Goal: Information Seeking & Learning: Learn about a topic

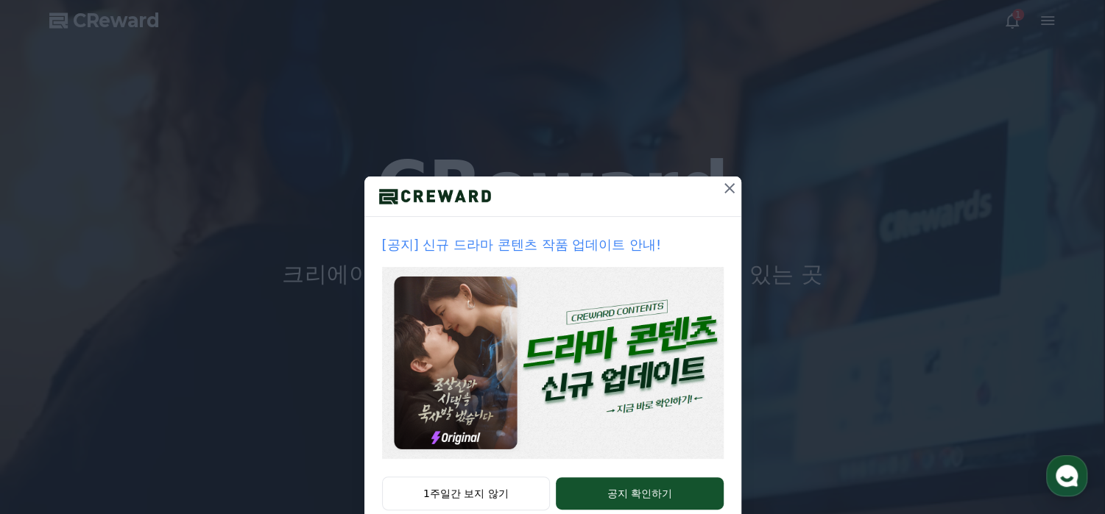
click at [724, 186] on icon at bounding box center [729, 188] width 10 height 10
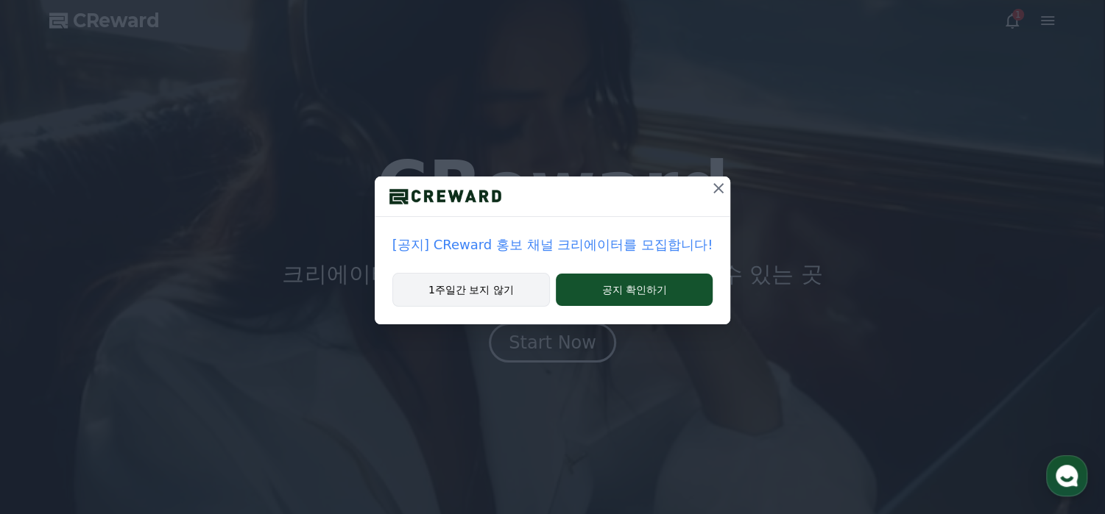
click at [483, 299] on button "1주일간 보지 않기" at bounding box center [470, 290] width 157 height 34
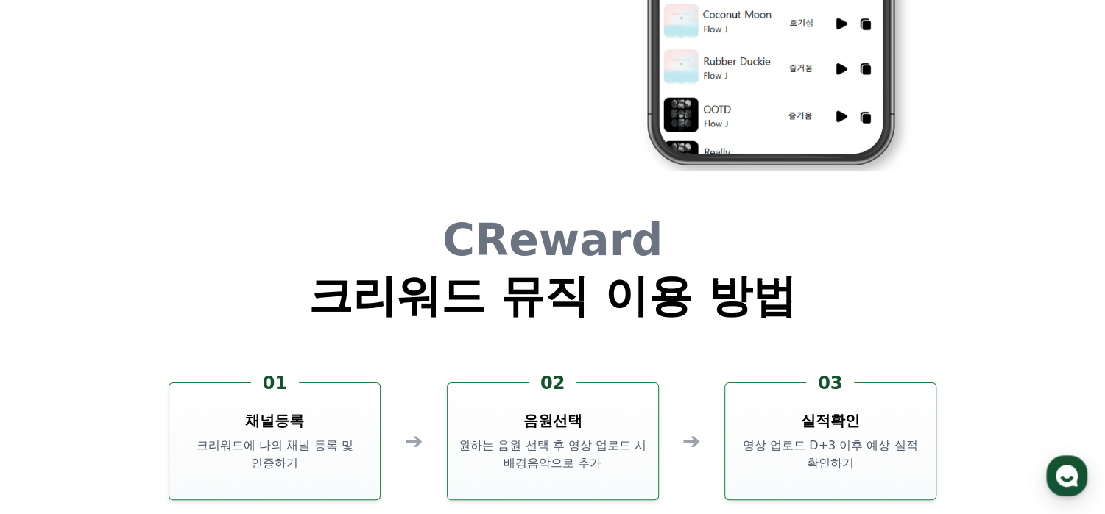
scroll to position [3973, 0]
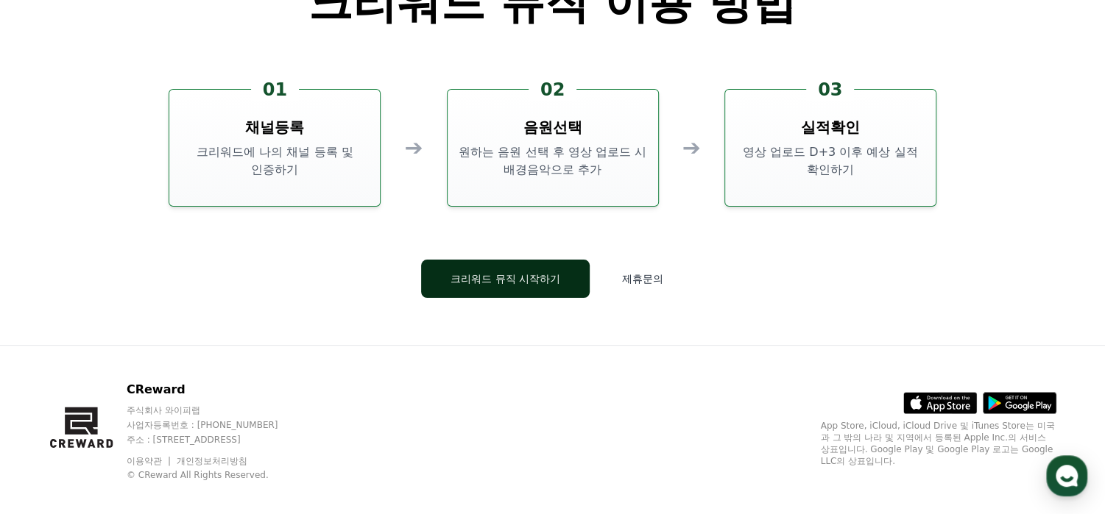
click at [555, 285] on button "크리워드 뮤직 시작하기" at bounding box center [505, 279] width 169 height 38
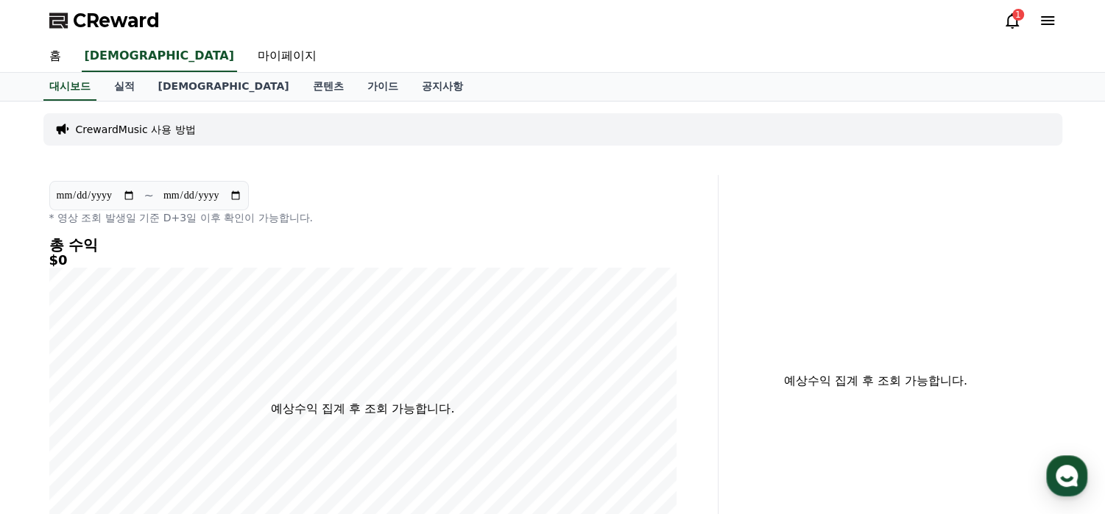
click at [1011, 21] on icon at bounding box center [1012, 21] width 18 height 18
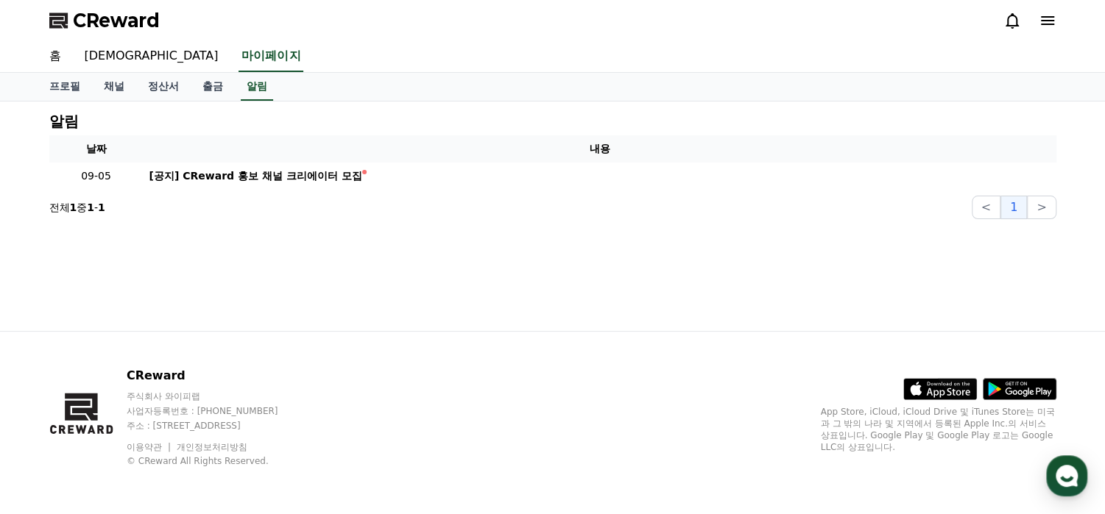
click at [1052, 22] on icon at bounding box center [1047, 21] width 18 height 18
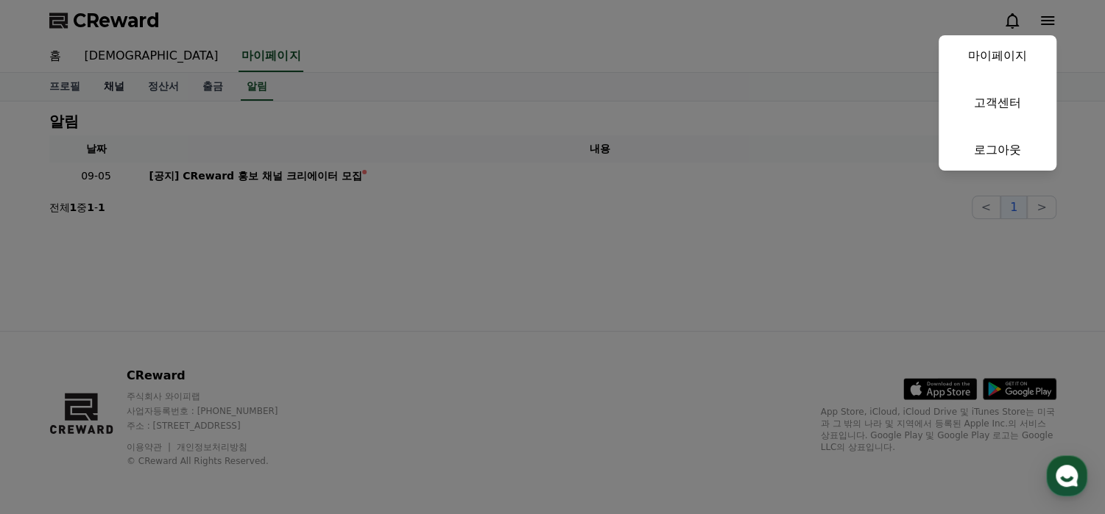
drag, startPoint x: 372, startPoint y: 36, endPoint x: 94, endPoint y: 75, distance: 280.1
click at [350, 41] on button "close" at bounding box center [552, 257] width 1105 height 514
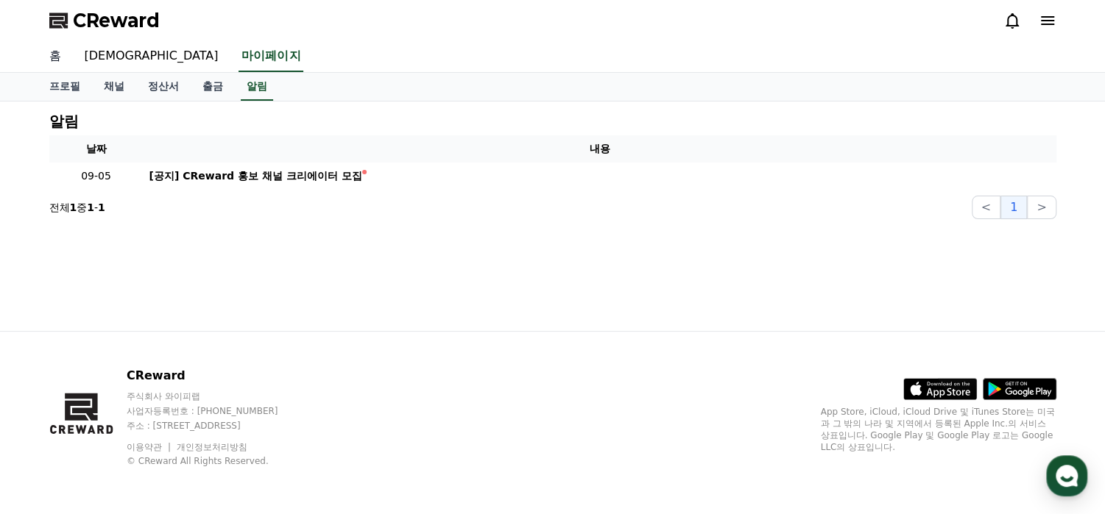
click at [50, 60] on link "홈" at bounding box center [55, 56] width 35 height 31
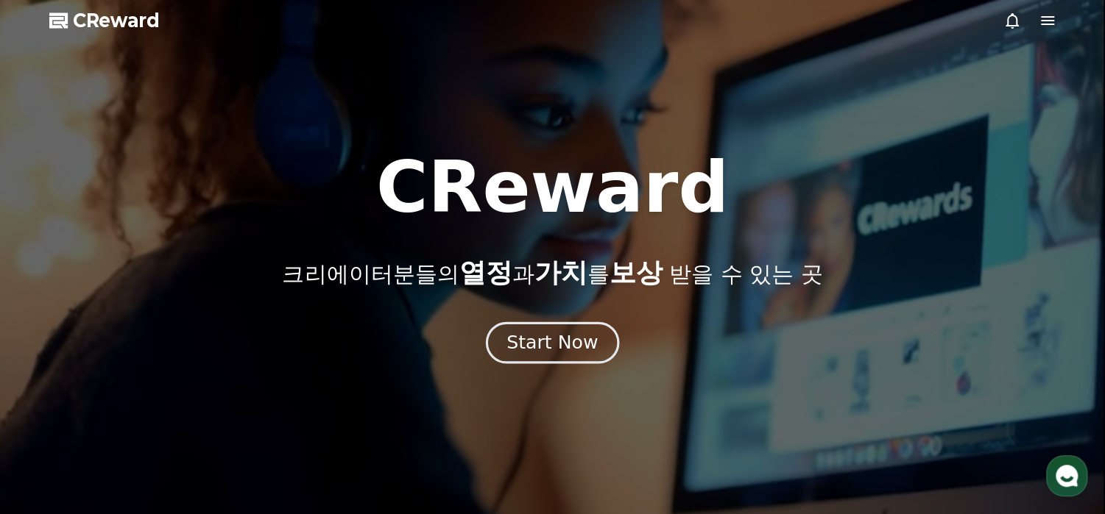
click at [566, 343] on div "Start Now" at bounding box center [551, 342] width 91 height 25
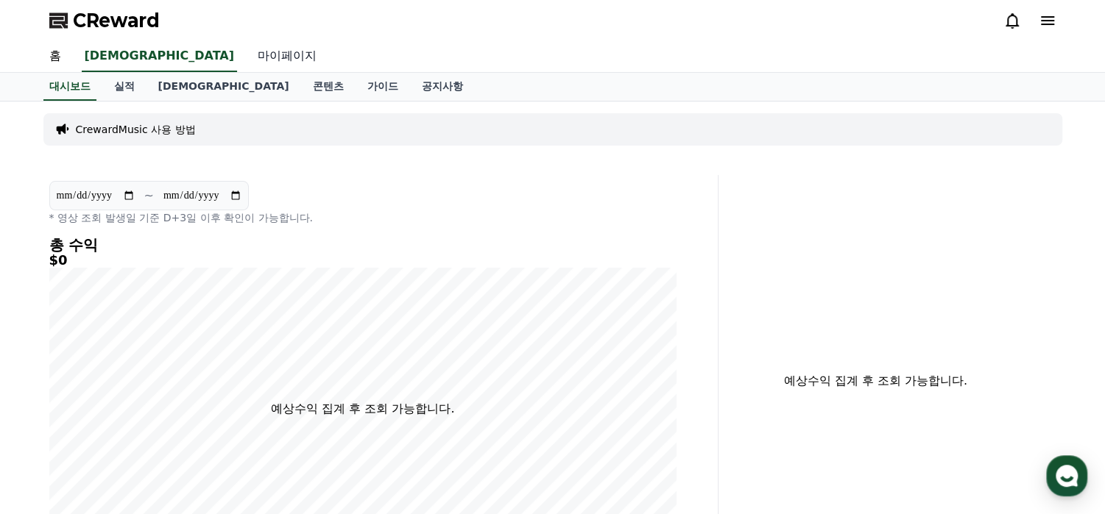
click at [246, 55] on link "마이페이지" at bounding box center [287, 56] width 82 height 31
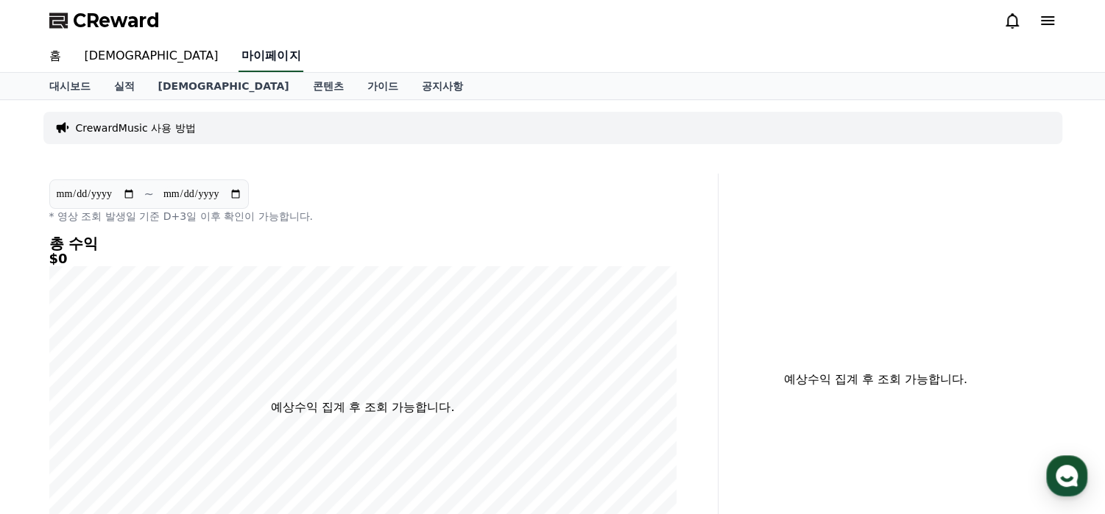
select select "**********"
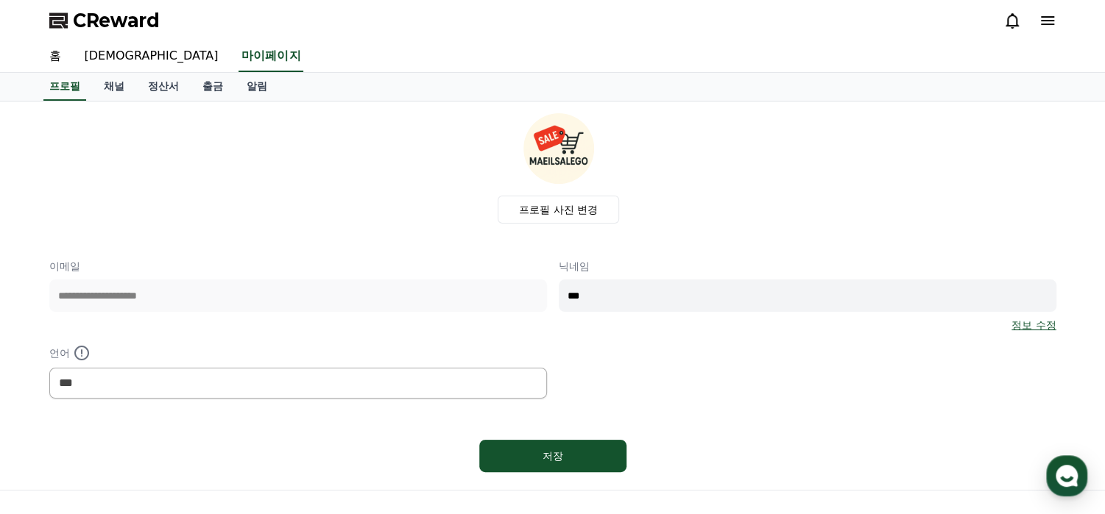
click at [1036, 326] on link "정보 수정" at bounding box center [1033, 325] width 44 height 15
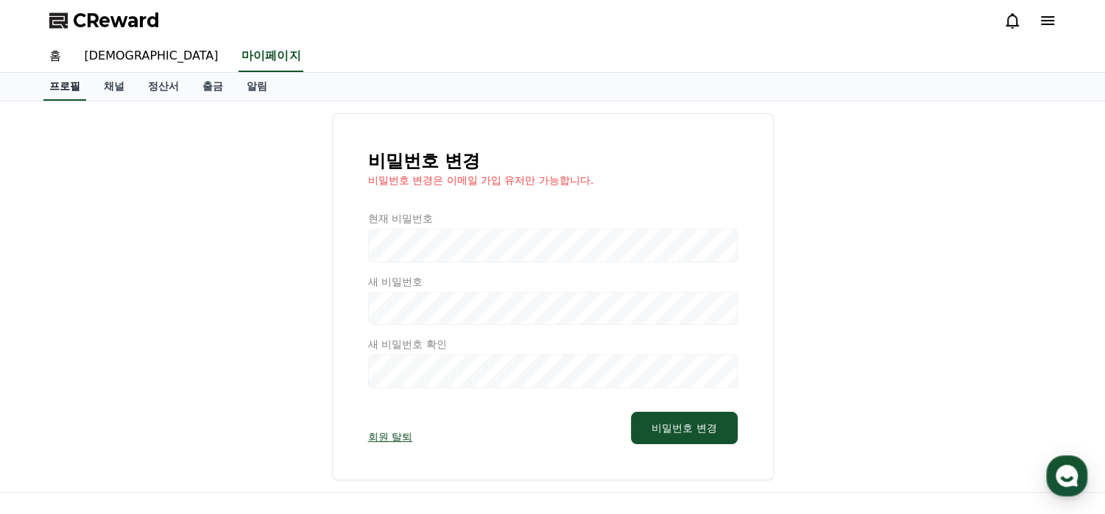
click at [57, 49] on link "홈" at bounding box center [55, 56] width 35 height 31
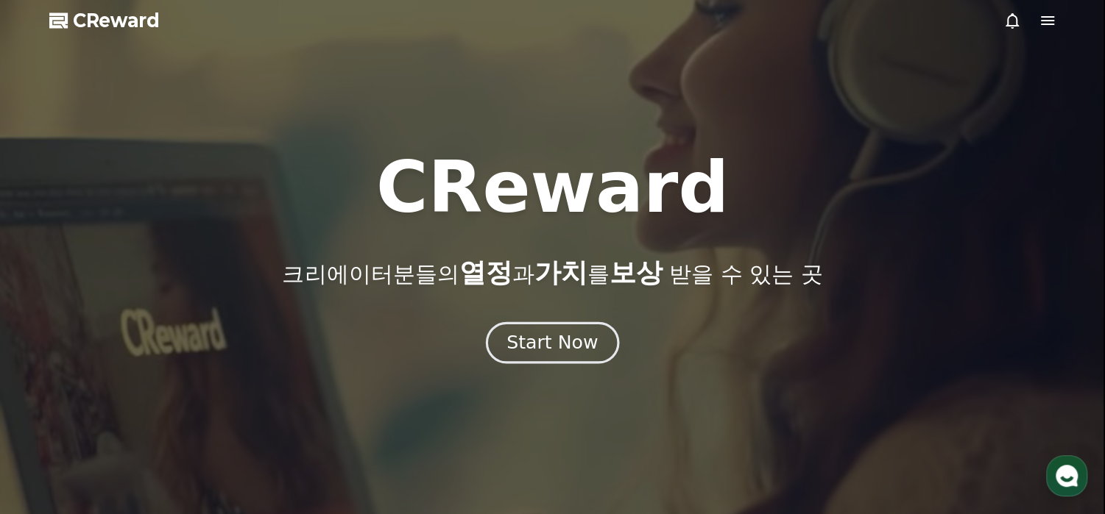
click at [540, 344] on div "Start Now" at bounding box center [551, 342] width 91 height 25
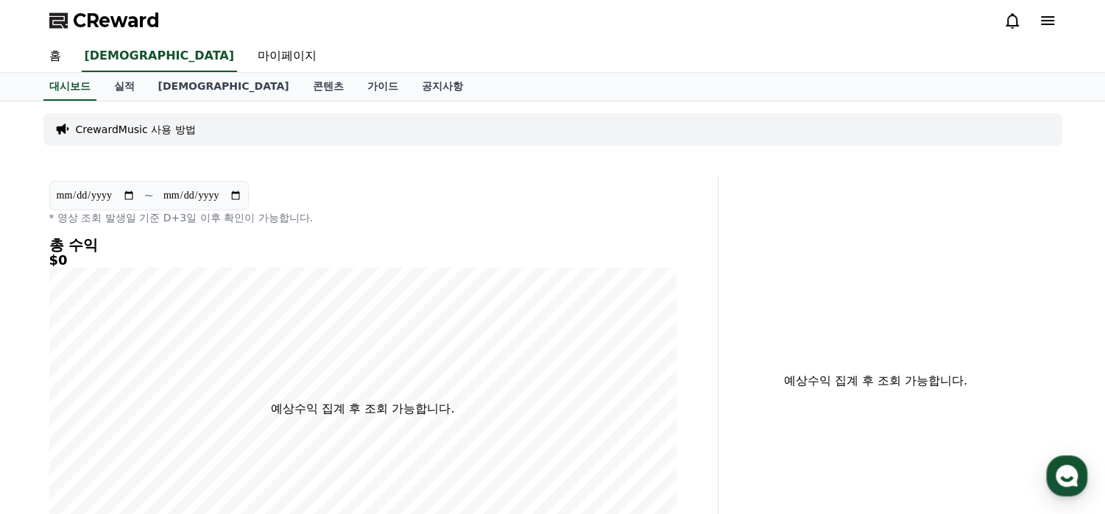
click at [166, 130] on p "CrewardMusic 사용 방법" at bounding box center [136, 129] width 120 height 15
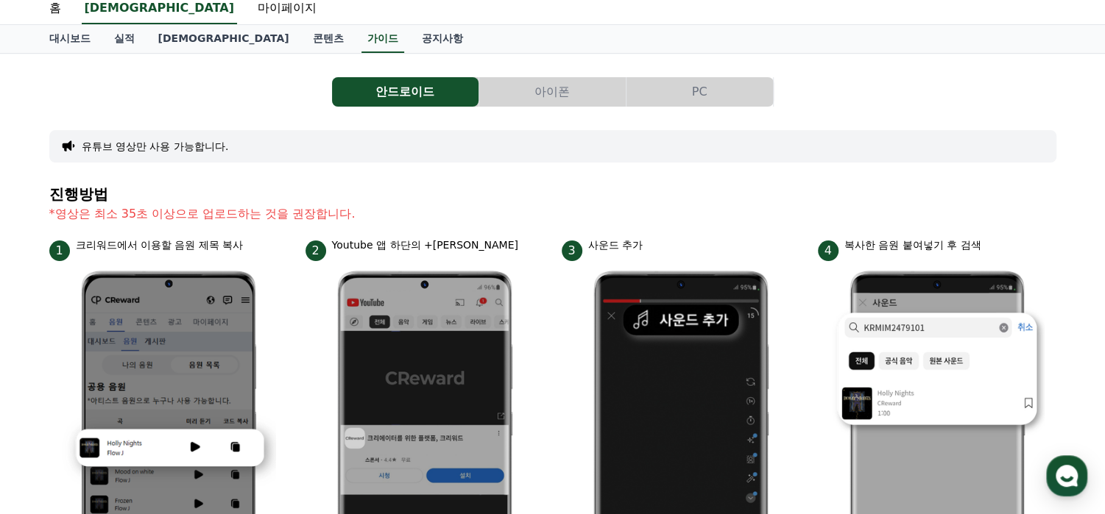
scroll to position [74, 0]
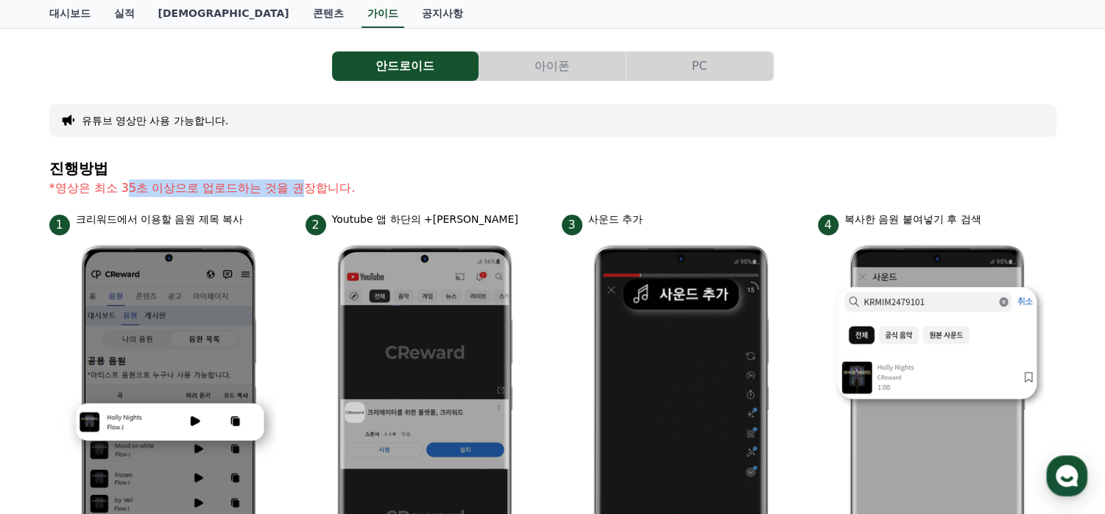
drag, startPoint x: 132, startPoint y: 197, endPoint x: 312, endPoint y: 201, distance: 179.6
click at [302, 204] on section "진행방법 *영상은 최소 35초 이상으로 업로드하는 것을 권장합니다." at bounding box center [552, 186] width 1007 height 52
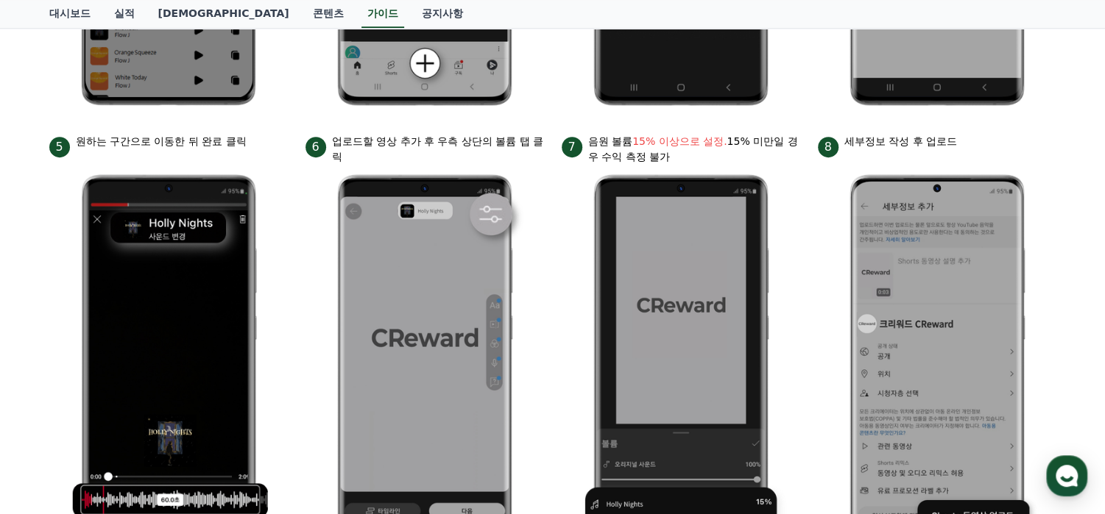
scroll to position [589, 0]
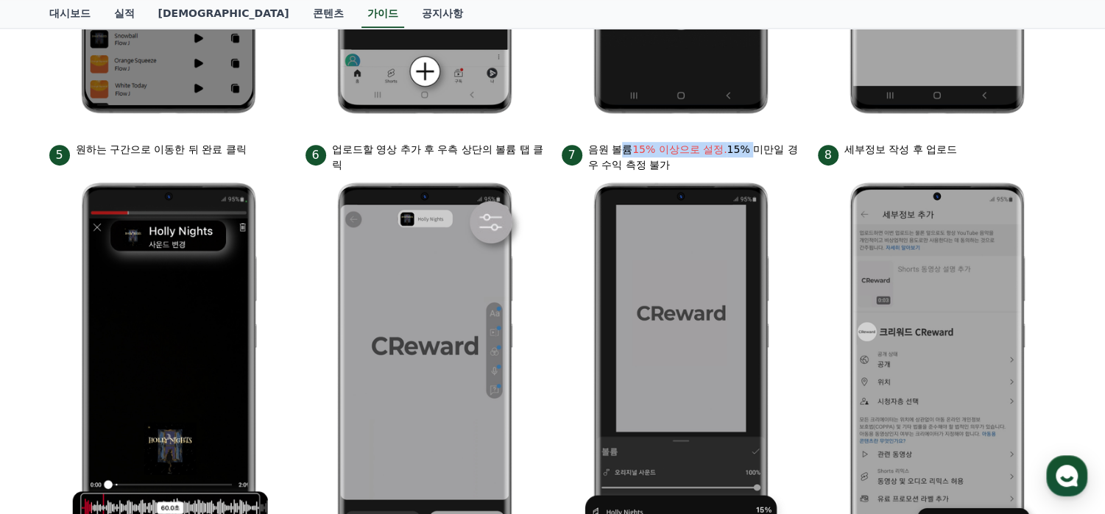
drag, startPoint x: 622, startPoint y: 155, endPoint x: 778, endPoint y: 152, distance: 156.0
click at [746, 149] on p "음원 볼륨 15% 이상으로 설정. 15% 미만일 경우 수익 측정 불가" at bounding box center [694, 157] width 212 height 31
drag, startPoint x: 878, startPoint y: 155, endPoint x: 924, endPoint y: 142, distance: 48.2
click at [924, 142] on p "세부정보 작성 후 업로드" at bounding box center [900, 149] width 113 height 15
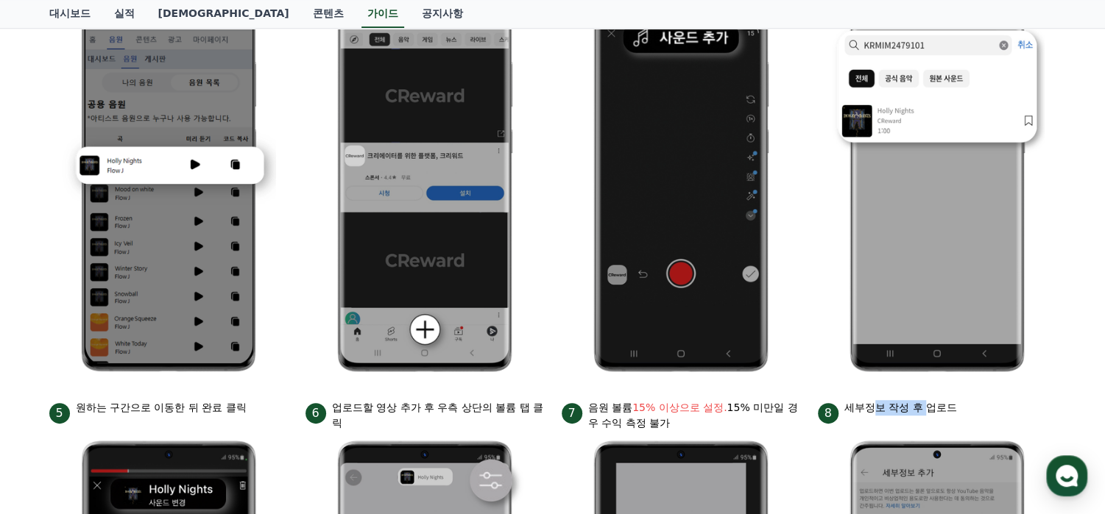
scroll to position [478, 0]
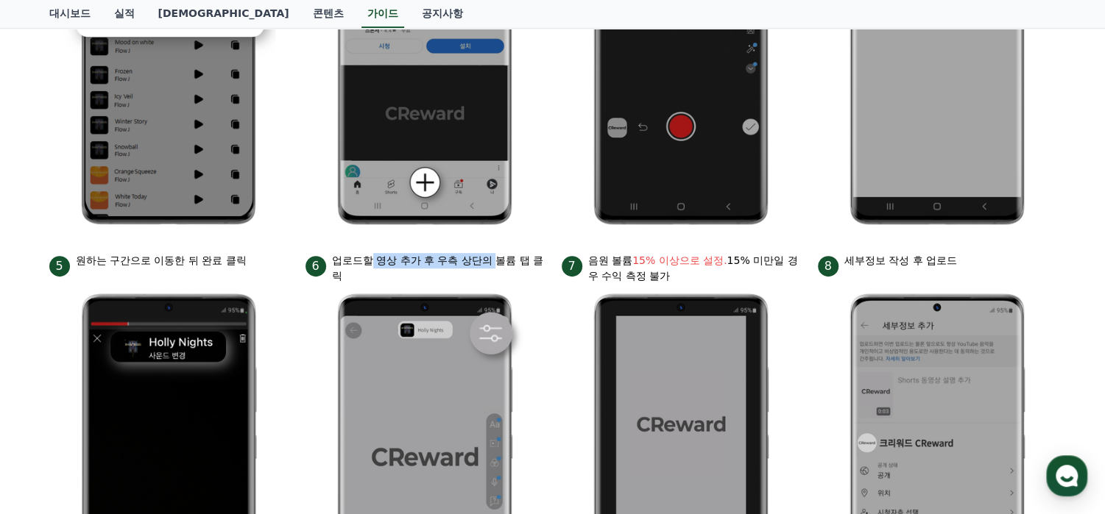
drag, startPoint x: 371, startPoint y: 258, endPoint x: 523, endPoint y: 263, distance: 152.4
click at [511, 258] on p "업로드할 영상 추가 후 우측 상단의 볼륨 탭 클릭" at bounding box center [438, 268] width 212 height 31
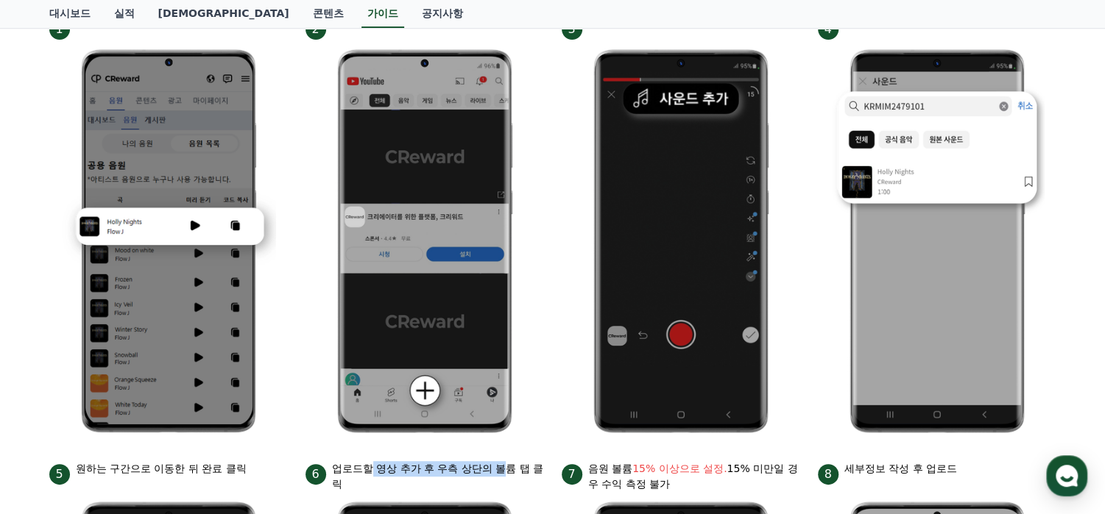
scroll to position [182, 0]
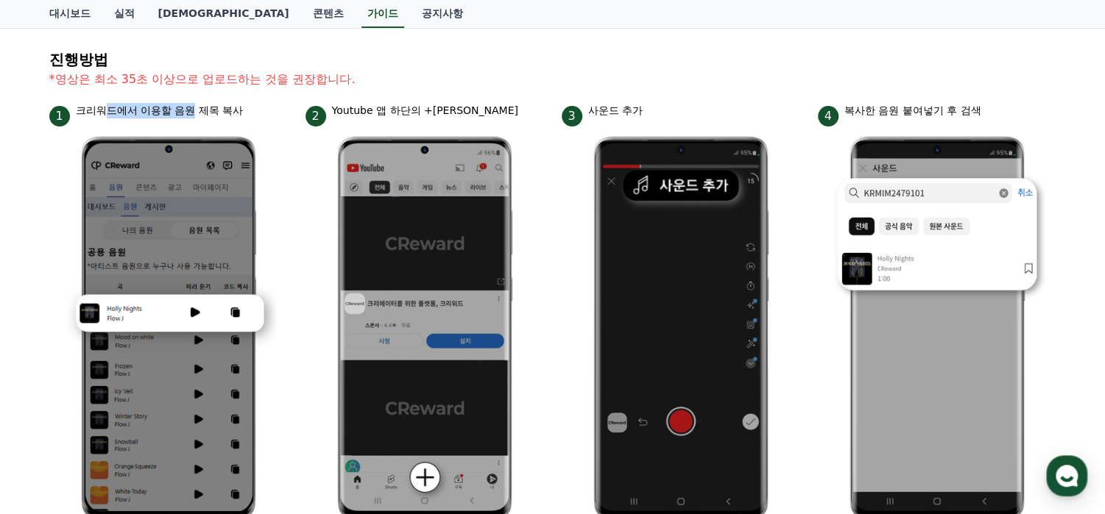
drag, startPoint x: 107, startPoint y: 109, endPoint x: 192, endPoint y: 102, distance: 84.9
click at [192, 103] on p "크리워드에서 이용할 음원 제목 복사" at bounding box center [160, 110] width 168 height 15
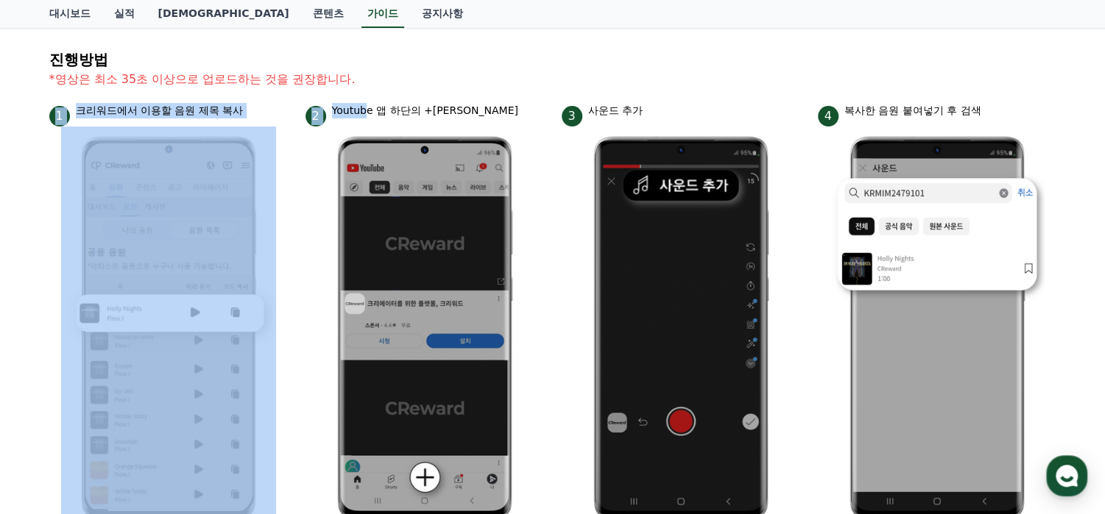
drag, startPoint x: 366, startPoint y: 113, endPoint x: 453, endPoint y: 101, distance: 87.0
click at [453, 103] on p "Youtube 앱 하단의 +[PERSON_NAME]" at bounding box center [425, 110] width 186 height 15
click at [493, 71] on p "*영상은 최소 35초 이상으로 업로드하는 것을 권장합니다." at bounding box center [552, 80] width 1007 height 18
click at [481, 67] on section "진행방법 *영상은 최소 35초 이상으로 업로드하는 것을 권장합니다." at bounding box center [552, 78] width 1007 height 52
click at [255, 146] on img at bounding box center [168, 329] width 215 height 404
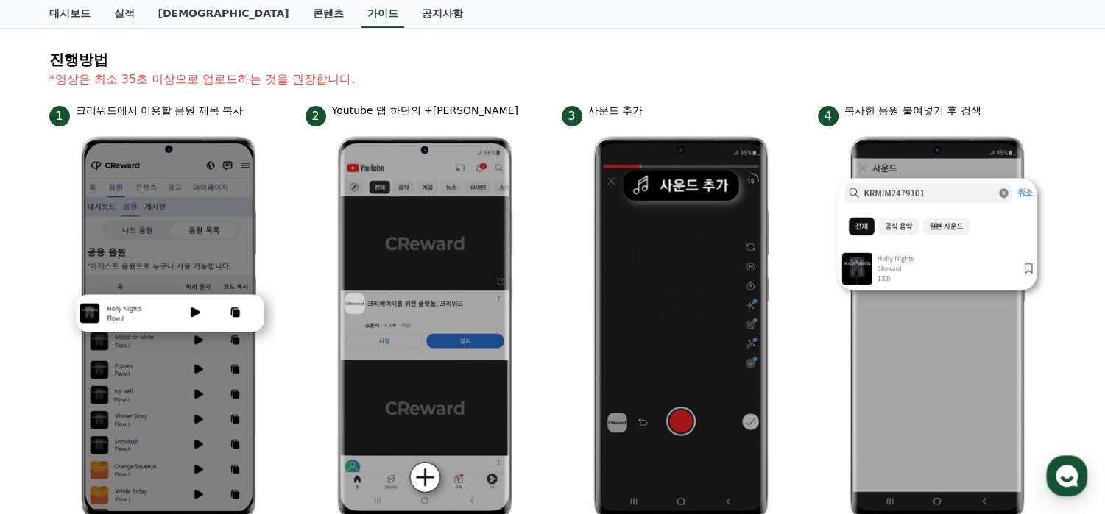
click at [208, 87] on section "진행방법 *영상은 최소 35초 이상으로 업로드하는 것을 권장합니다." at bounding box center [552, 78] width 1007 height 52
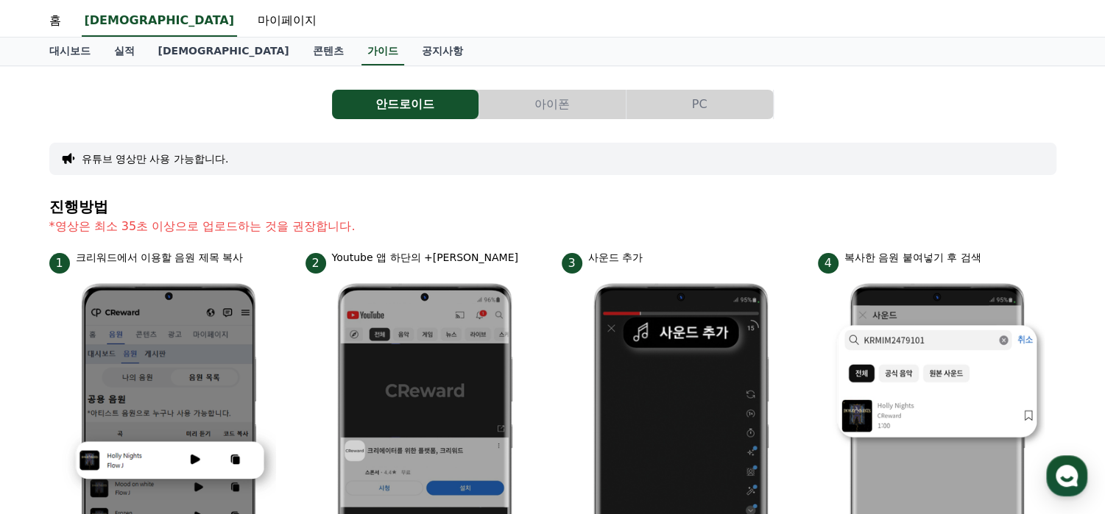
scroll to position [0, 0]
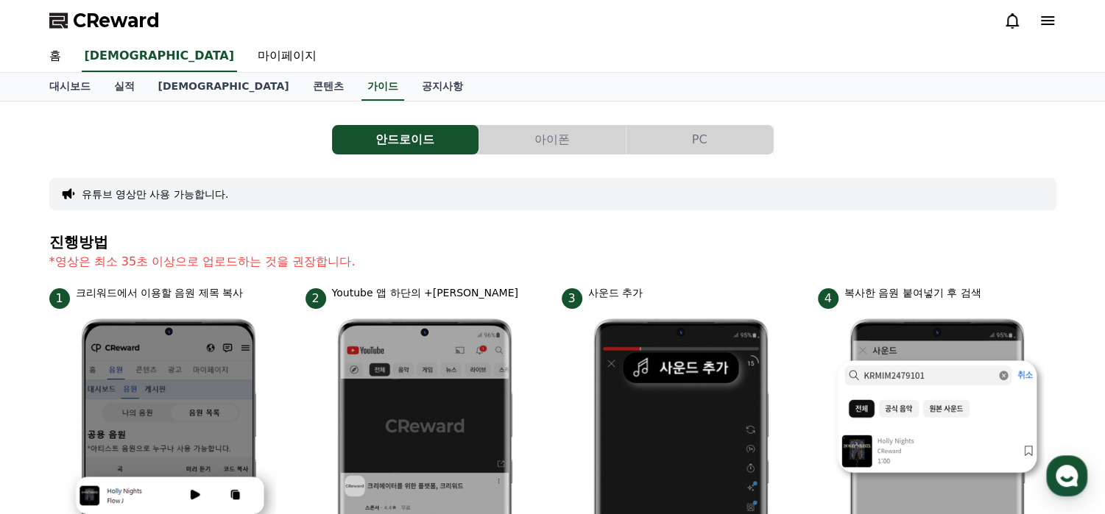
click at [711, 143] on button "PC" at bounding box center [699, 139] width 146 height 29
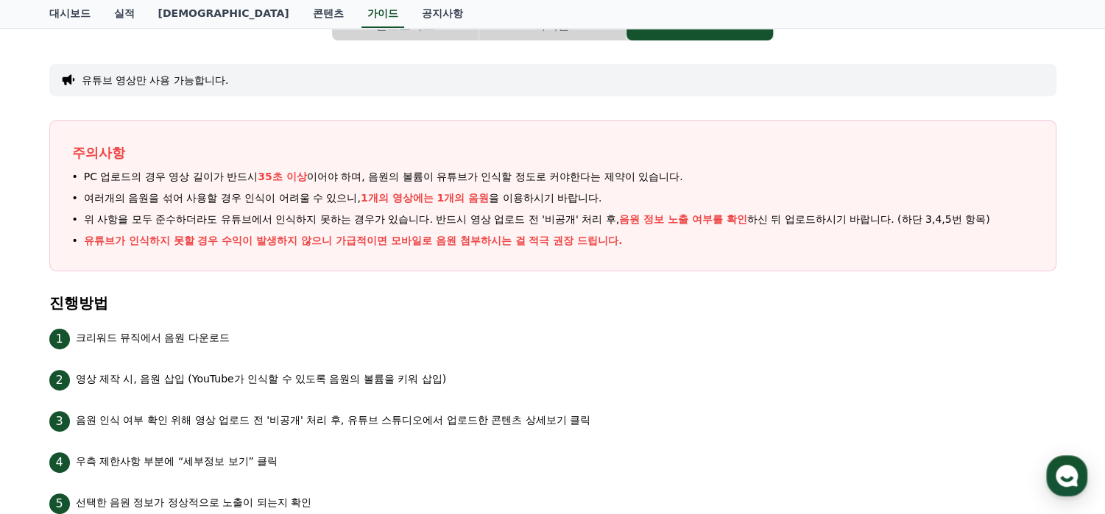
scroll to position [221, 0]
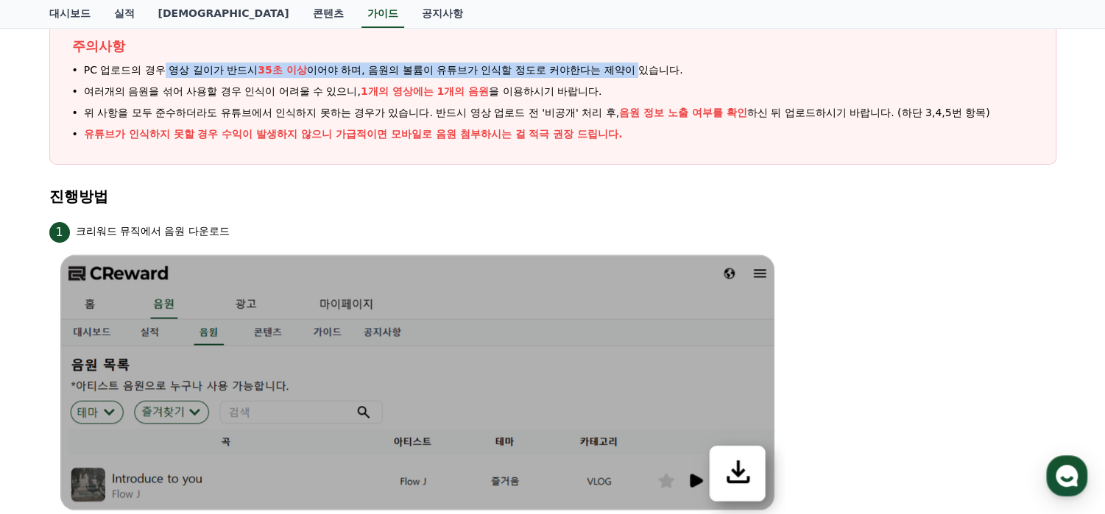
drag, startPoint x: 160, startPoint y: 72, endPoint x: 641, endPoint y: 62, distance: 481.4
click at [641, 63] on span "PC 업로드의 경우 영상 길이가 반드시 35초 이상 이어야 하며, 음원의 볼륨이 유튜브가 인식할 정도로 커야한다는 제약이 있습니다." at bounding box center [383, 70] width 599 height 15
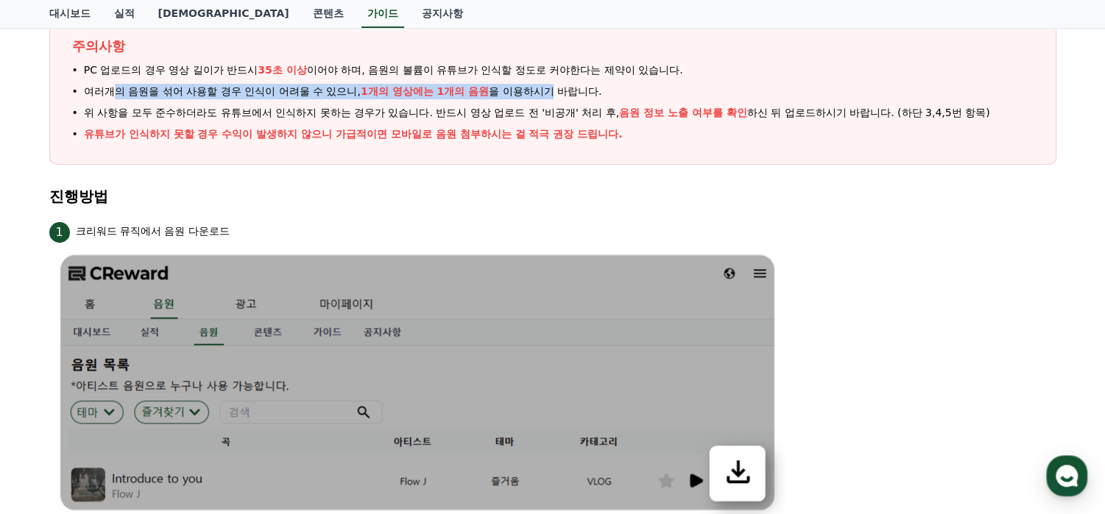
drag, startPoint x: 127, startPoint y: 90, endPoint x: 562, endPoint y: 94, distance: 434.9
click at [553, 89] on span "여러개의 음원을 섞어 사용할 경우 인식이 어려울 수 있으니, 1개의 영상에는 1개의 음원 을 이용하시기 바랍니다." at bounding box center [343, 91] width 518 height 15
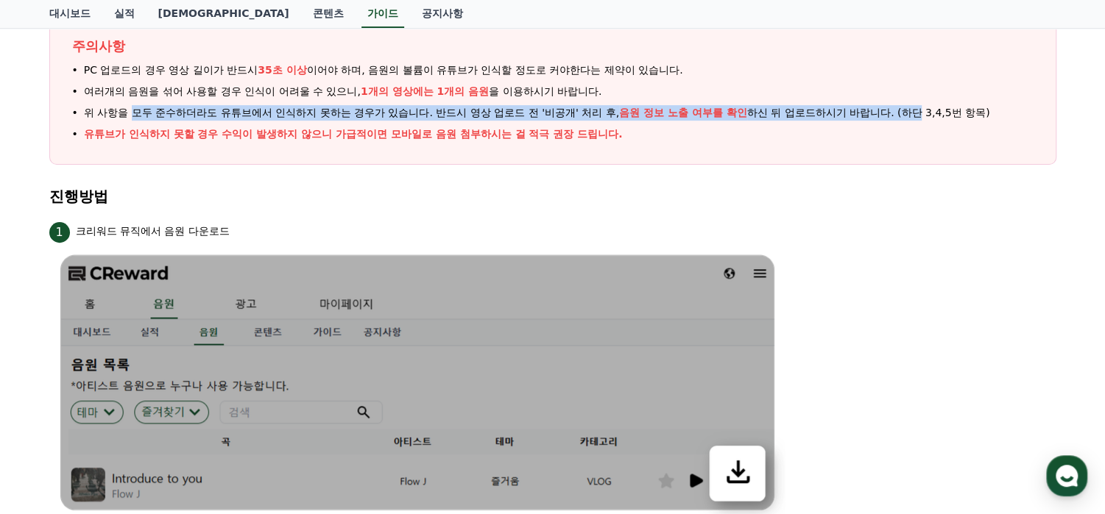
drag, startPoint x: 132, startPoint y: 115, endPoint x: 924, endPoint y: 111, distance: 791.8
click at [923, 112] on span "위 사항을 모두 준수하더라도 유튜브에서 인식하지 못하는 경우가 있습니다. 반드시 영상 업로드 전 '비공개' 처리 후, 음원 정보 노출 여부를 …" at bounding box center [537, 112] width 906 height 15
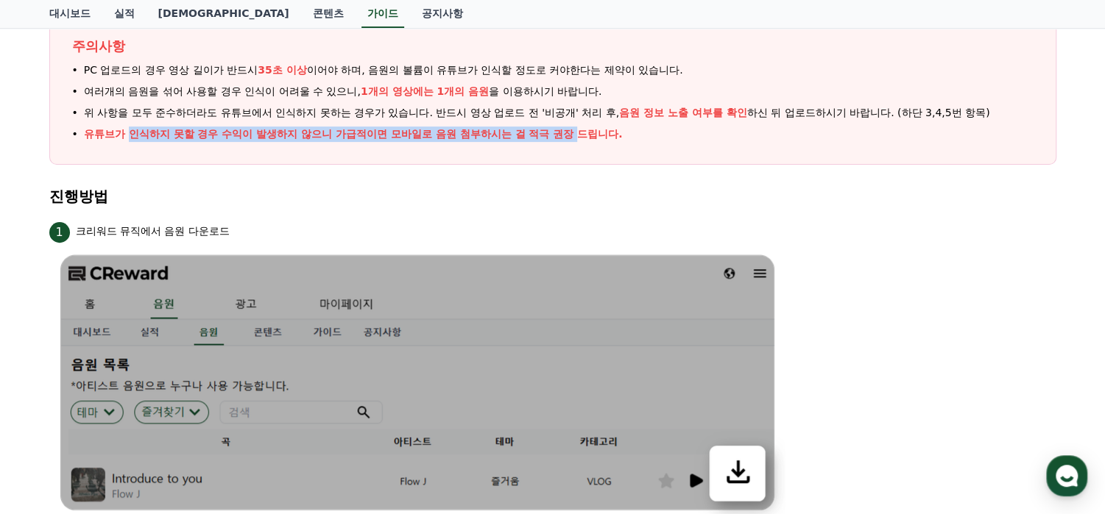
drag, startPoint x: 130, startPoint y: 131, endPoint x: 581, endPoint y: 135, distance: 450.4
click at [574, 134] on p "유튜브가 인식하지 못할 경우 수익이 발생하지 않으니 가급적이면 모바일로 음원 첨부하시는 걸 적극 권장 드립니다." at bounding box center [353, 134] width 539 height 15
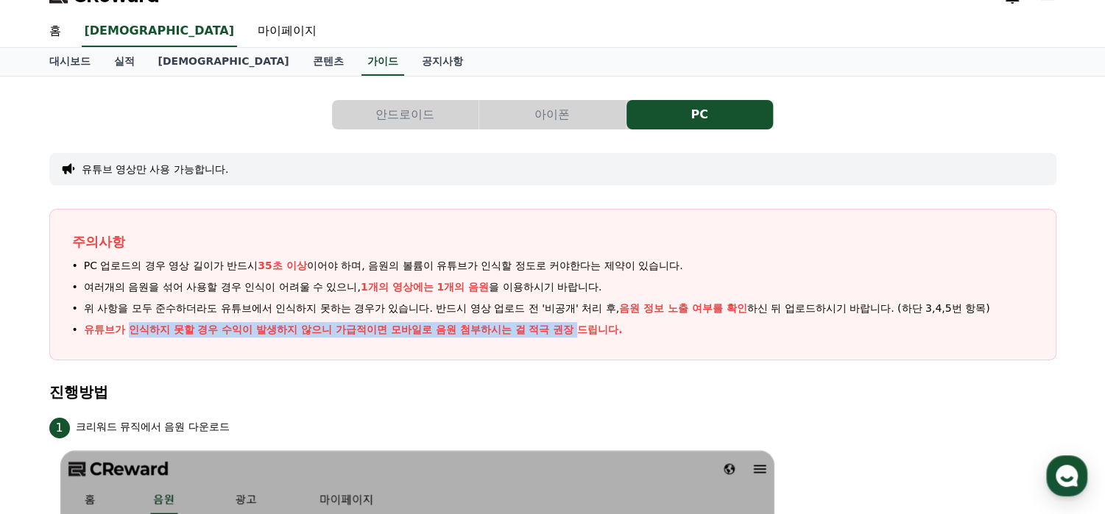
scroll to position [0, 0]
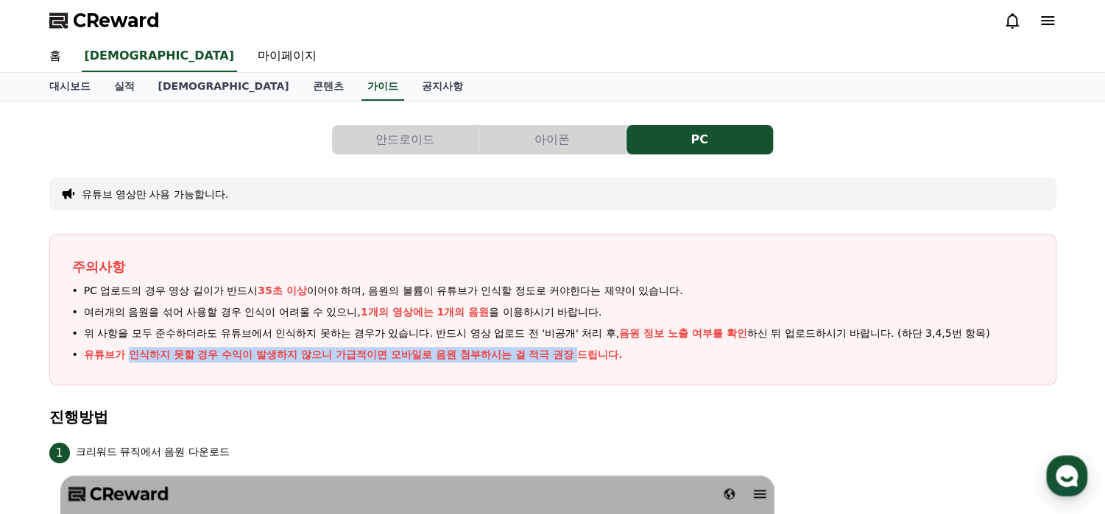
click at [425, 132] on button "안드로이드" at bounding box center [405, 139] width 146 height 29
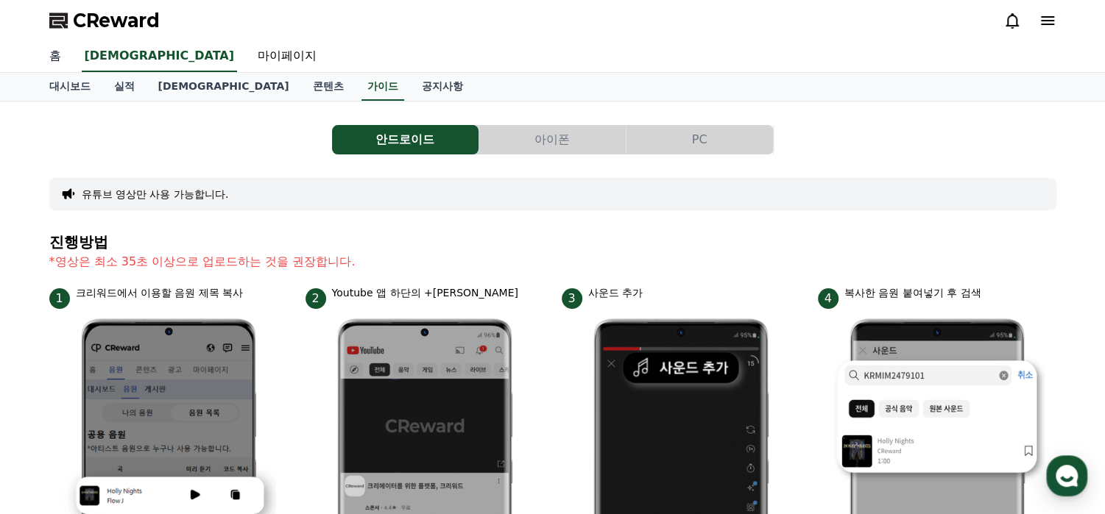
click at [60, 57] on link "홈" at bounding box center [55, 56] width 35 height 31
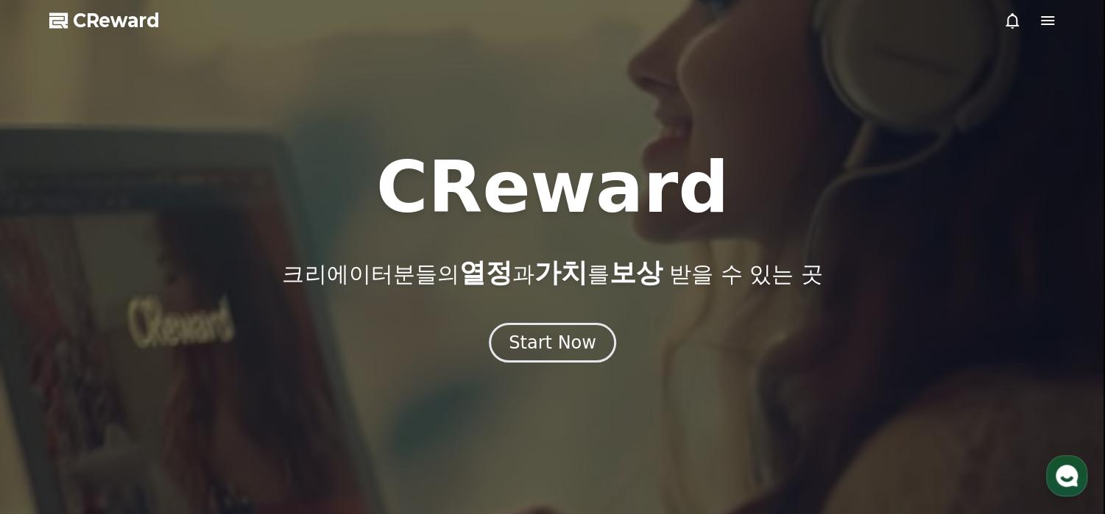
click at [543, 342] on div "Start Now" at bounding box center [552, 343] width 88 height 24
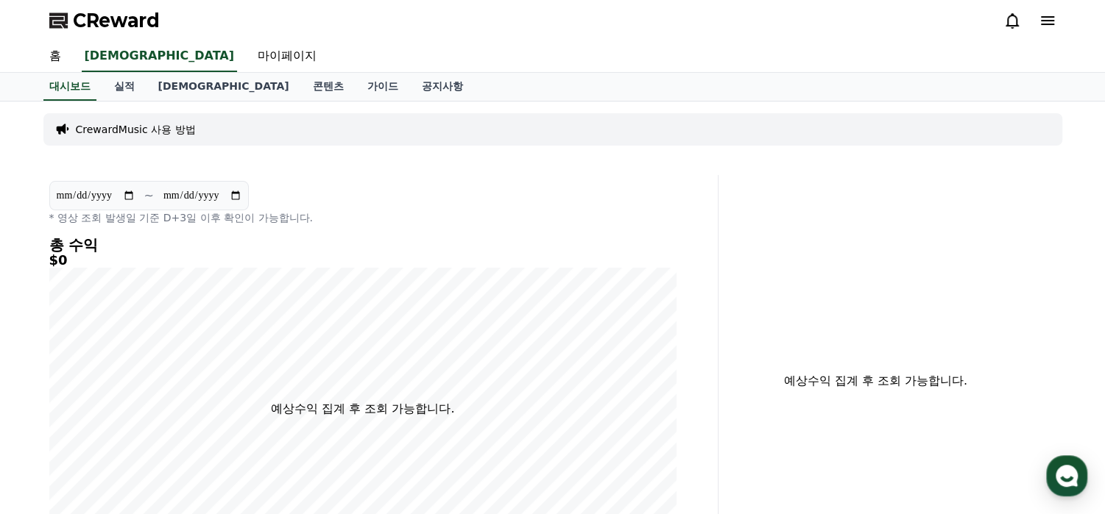
click at [1046, 24] on icon at bounding box center [1047, 20] width 13 height 9
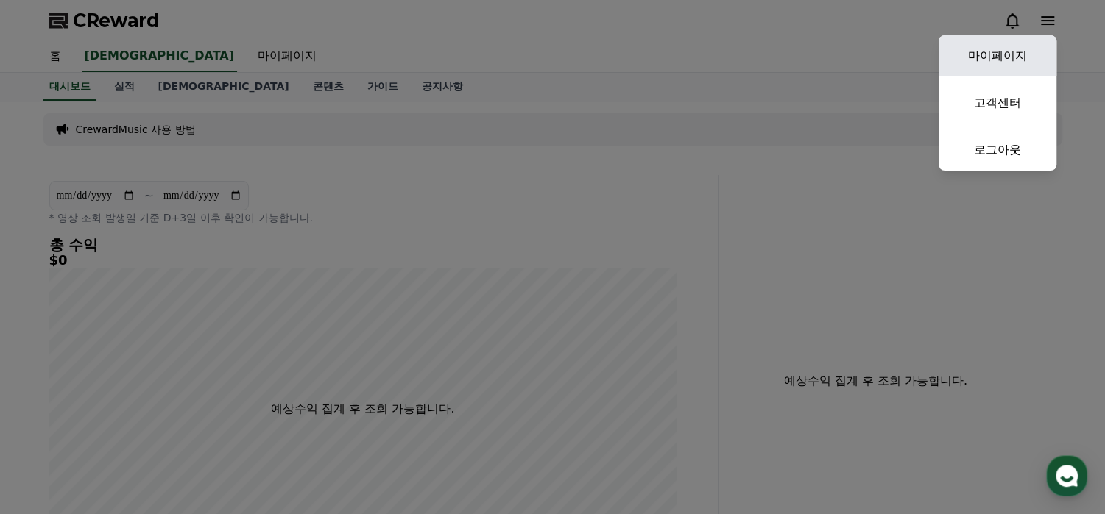
click at [1008, 61] on link "마이페이지" at bounding box center [997, 55] width 118 height 41
select select "**********"
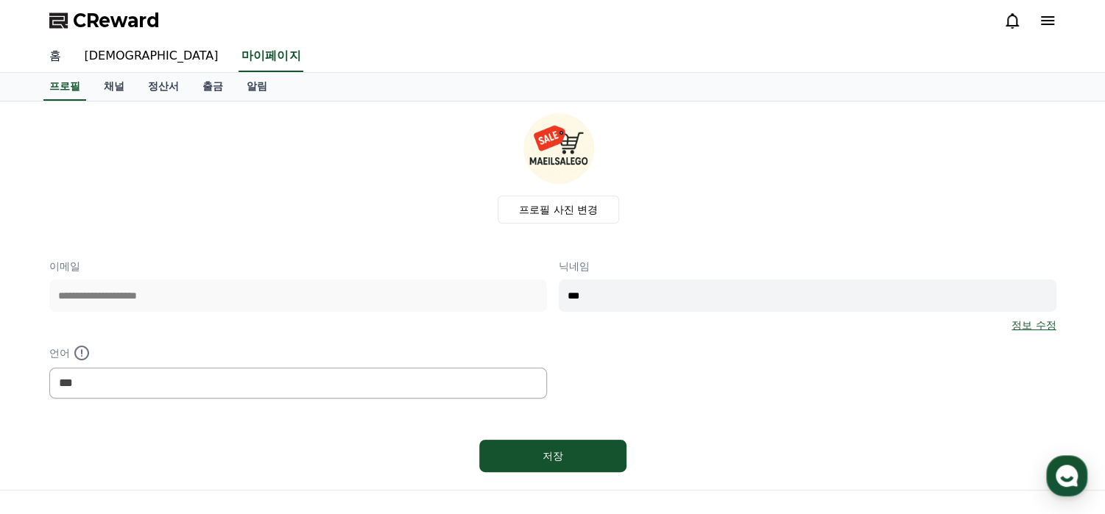
click at [57, 58] on link "홈" at bounding box center [55, 56] width 35 height 31
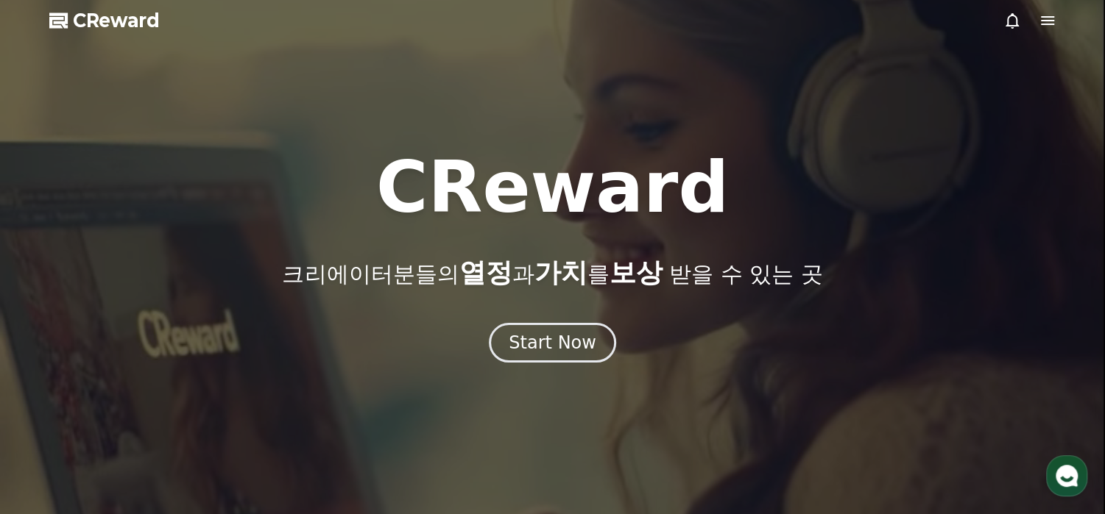
click at [1044, 25] on icon at bounding box center [1047, 21] width 18 height 18
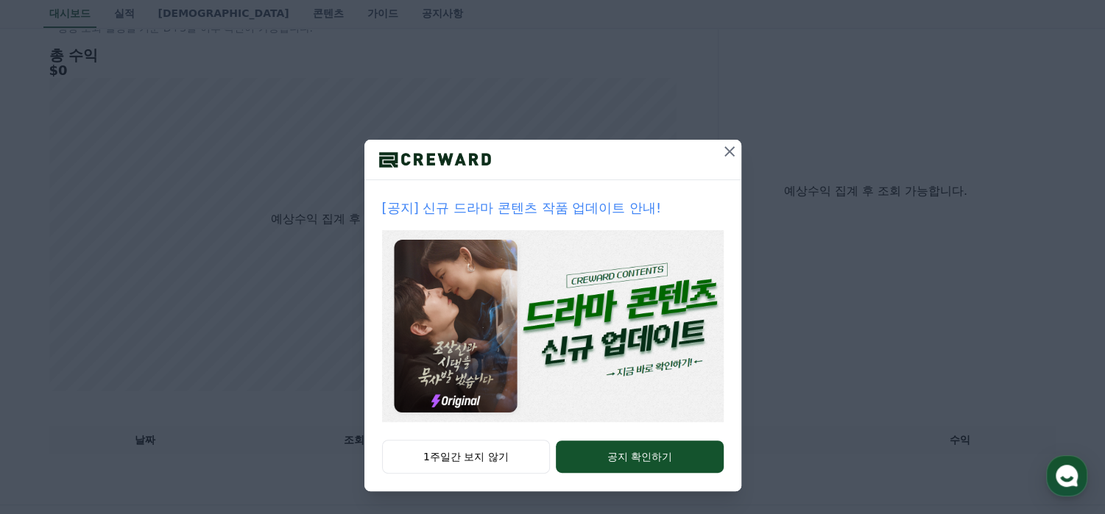
scroll to position [362, 0]
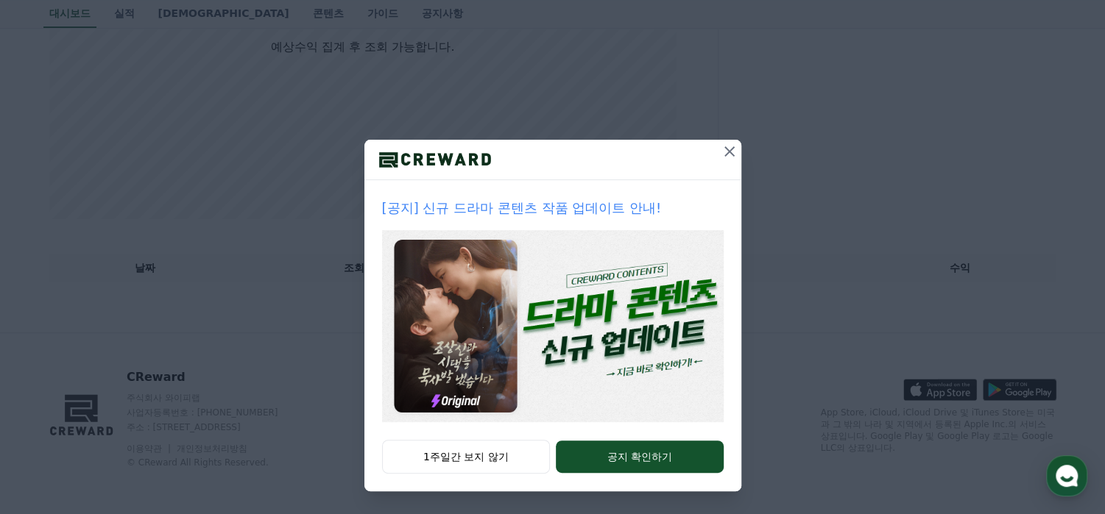
click at [726, 149] on icon at bounding box center [729, 152] width 18 height 18
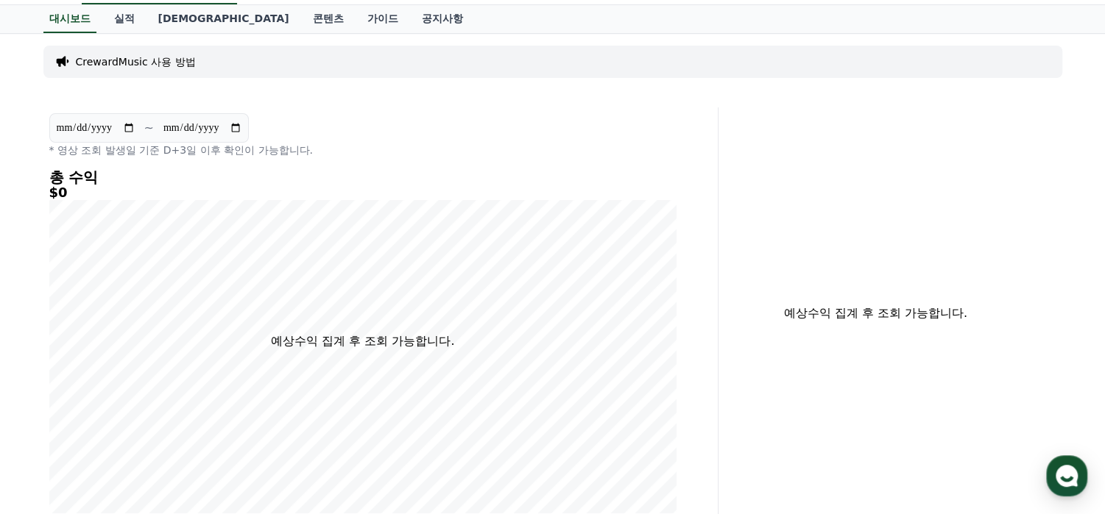
scroll to position [0, 0]
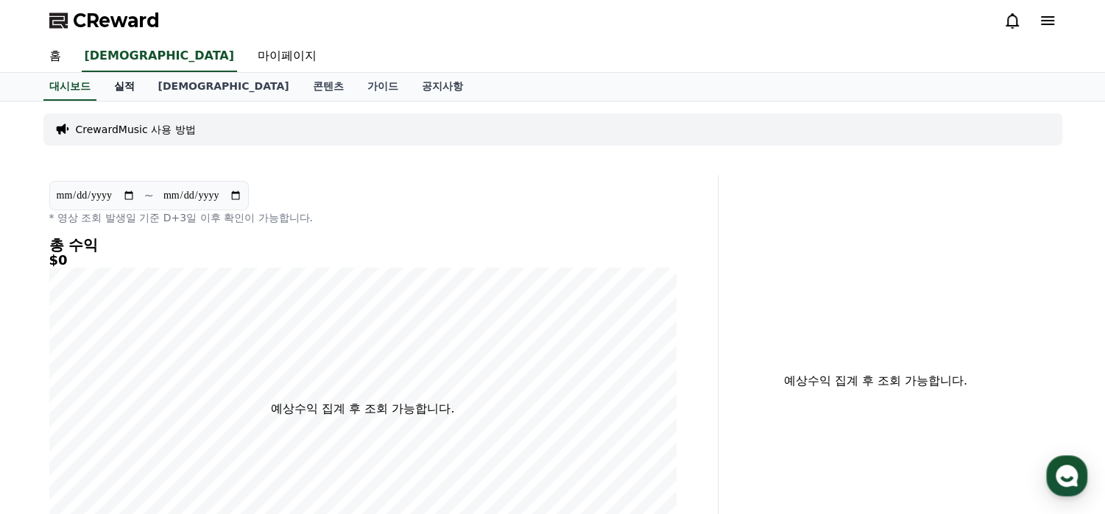
click at [116, 87] on link "실적" at bounding box center [124, 87] width 44 height 28
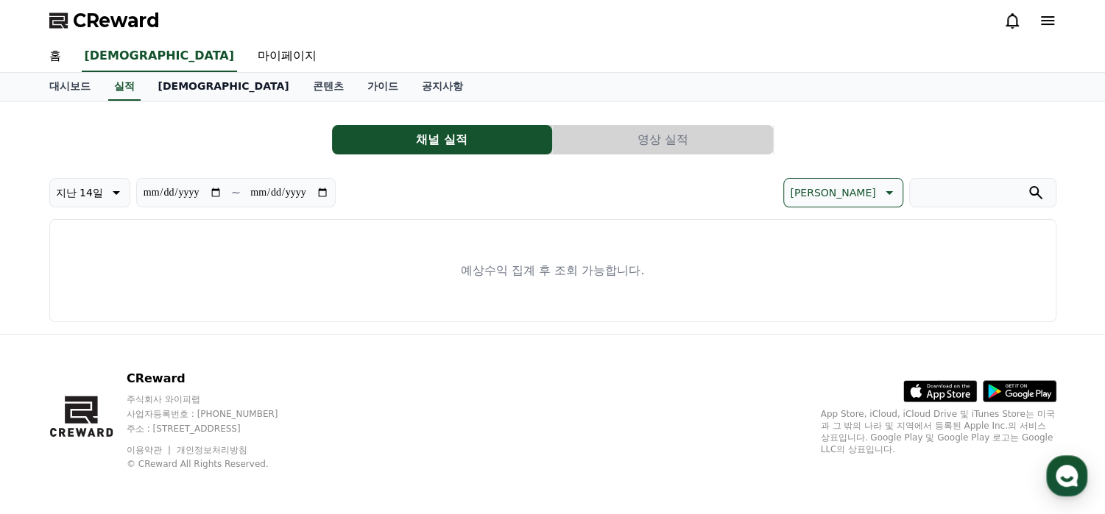
click at [166, 91] on link "[DEMOGRAPHIC_DATA]" at bounding box center [223, 87] width 155 height 28
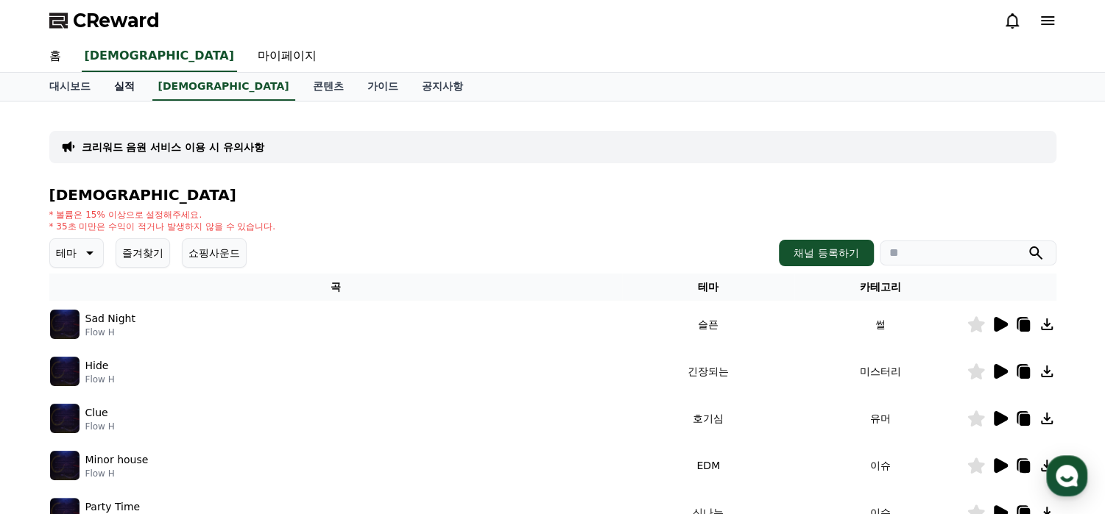
click at [130, 90] on link "실적" at bounding box center [124, 87] width 44 height 28
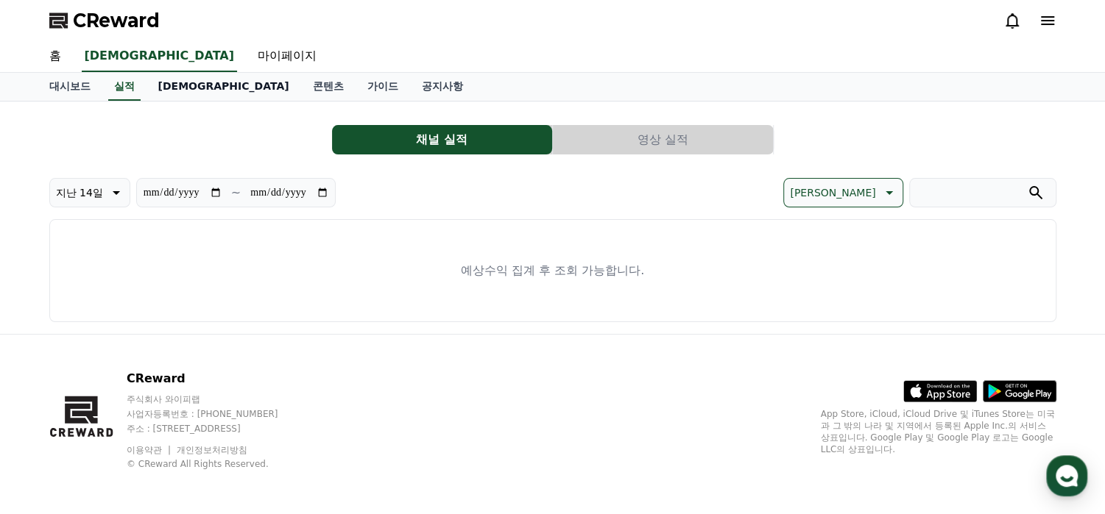
click at [157, 82] on link "[DEMOGRAPHIC_DATA]" at bounding box center [223, 87] width 155 height 28
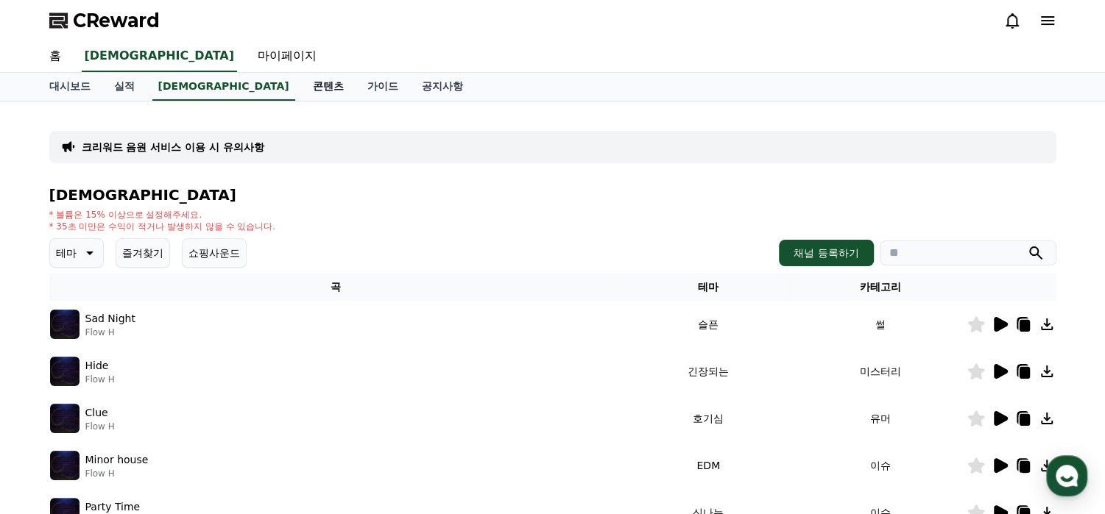
click at [301, 93] on link "콘텐츠" at bounding box center [328, 87] width 54 height 28
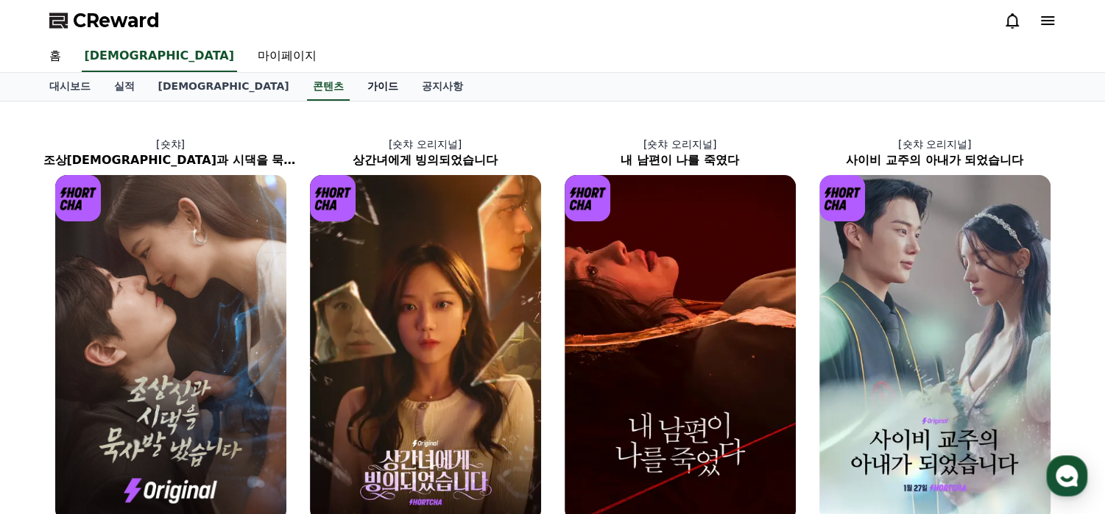
click at [355, 85] on link "가이드" at bounding box center [382, 87] width 54 height 28
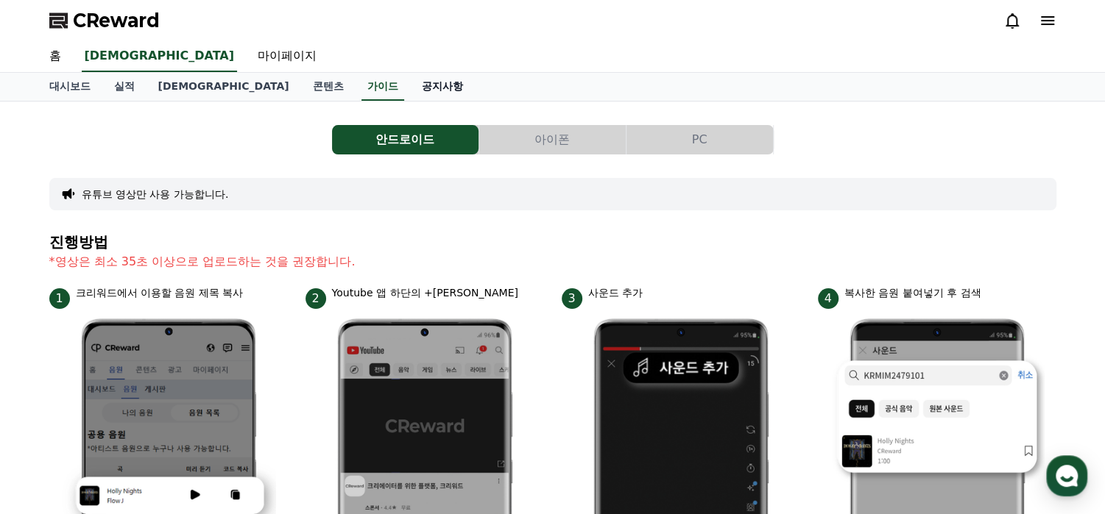
click at [410, 90] on link "공지사항" at bounding box center [442, 87] width 65 height 28
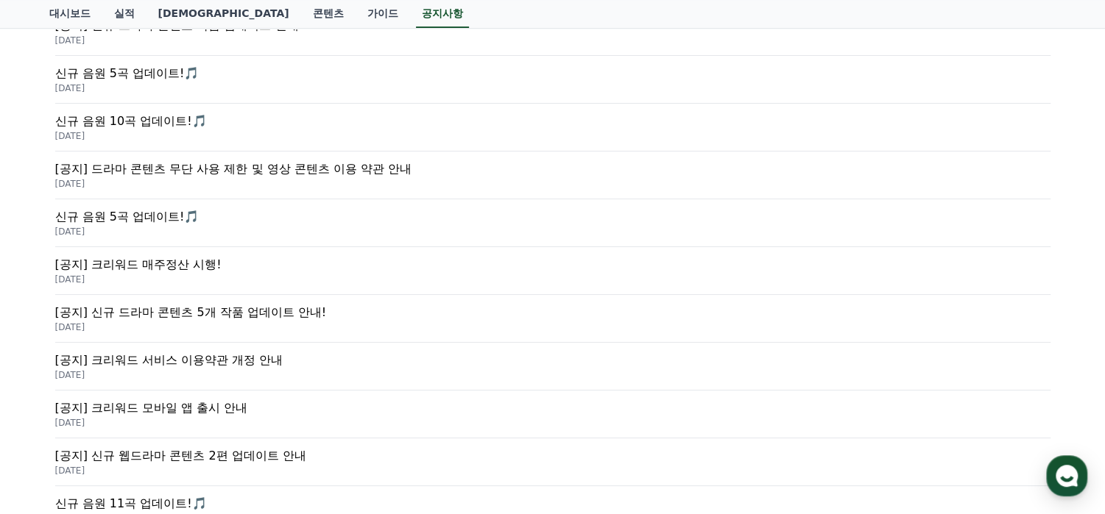
scroll to position [294, 0]
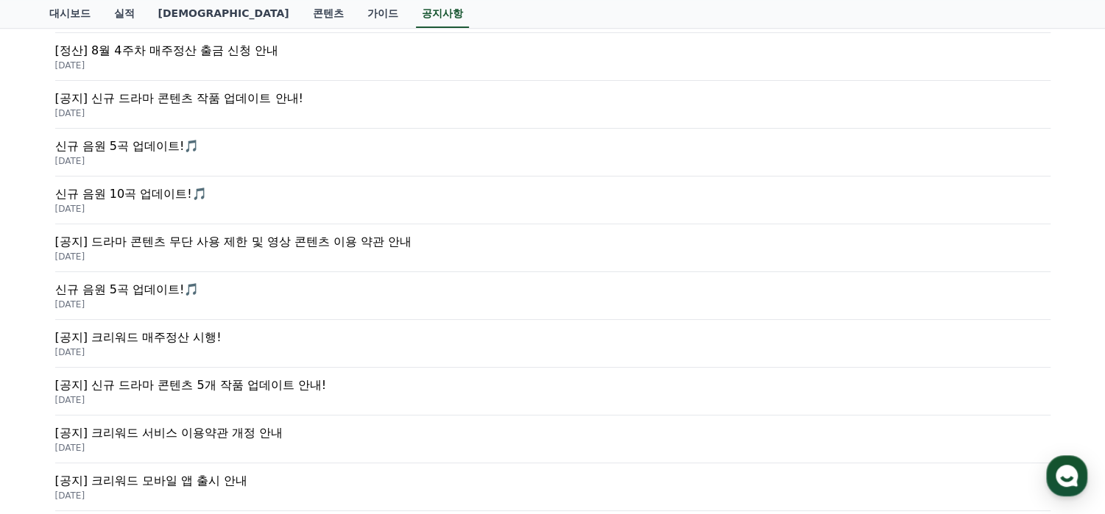
click at [149, 146] on p "신규 음원 5곡 업데이트!🎵" at bounding box center [552, 147] width 995 height 18
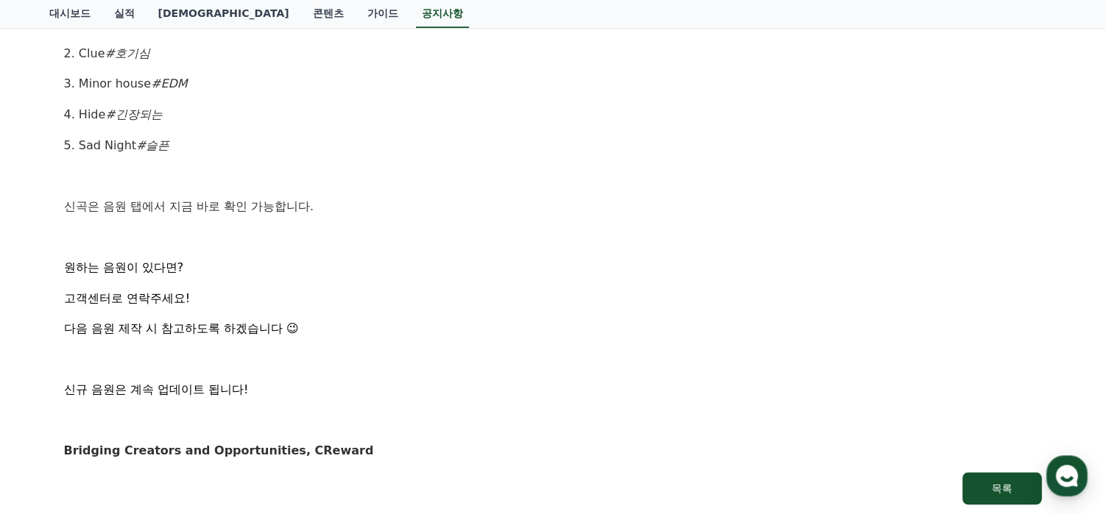
scroll to position [809, 0]
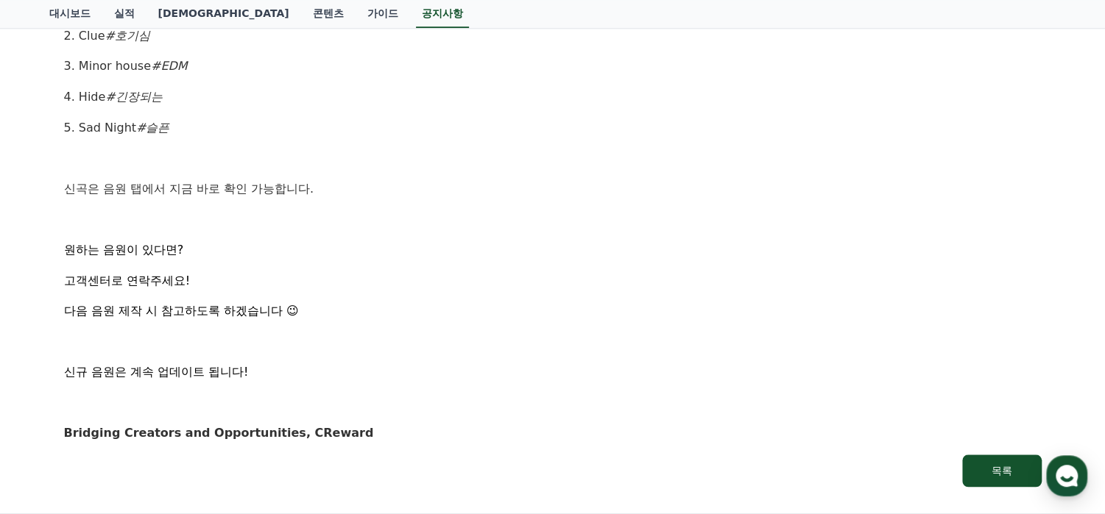
drag, startPoint x: 110, startPoint y: 285, endPoint x: 130, endPoint y: 323, distance: 43.1
drag, startPoint x: 130, startPoint y: 325, endPoint x: 252, endPoint y: 310, distance: 123.1
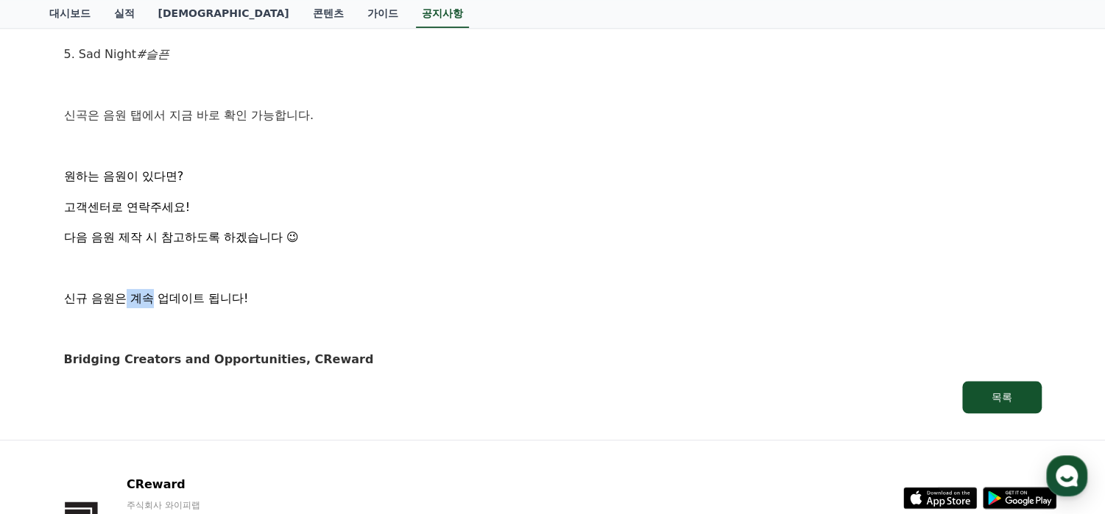
drag, startPoint x: 127, startPoint y: 294, endPoint x: 159, endPoint y: 303, distance: 33.6
click at [159, 303] on span "신규 음원은 계속 업데이트 됩니다!" at bounding box center [156, 298] width 185 height 14
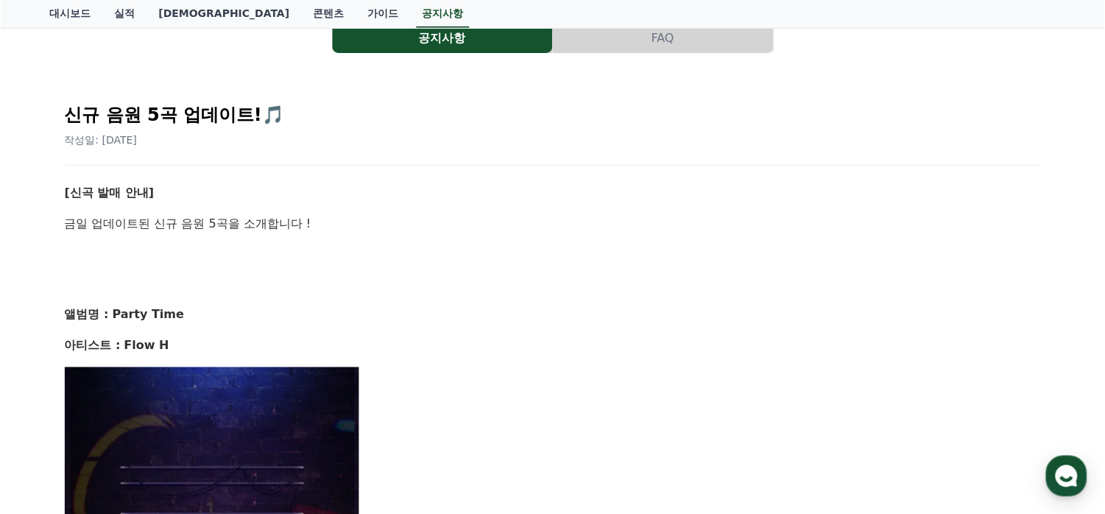
scroll to position [0, 0]
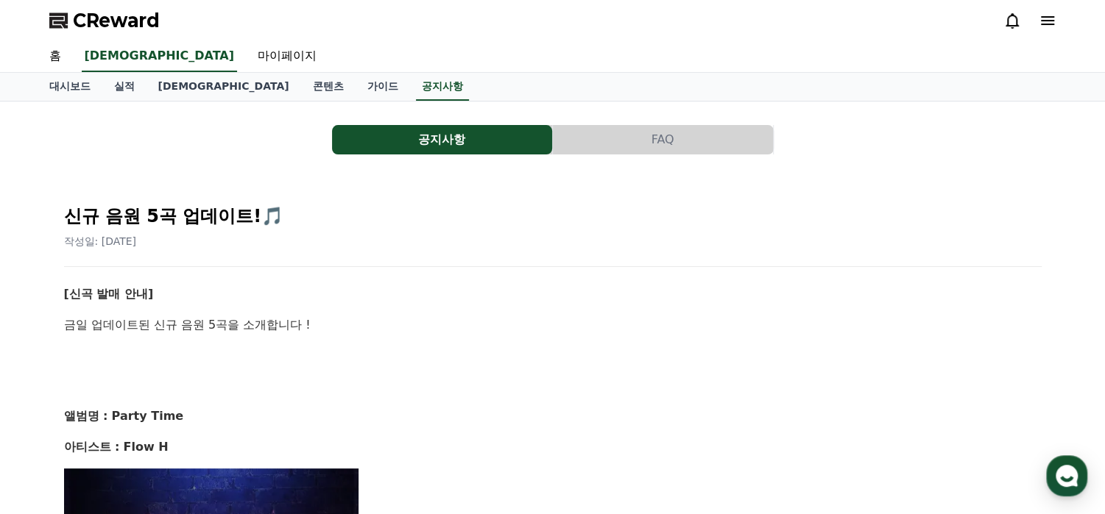
click at [1052, 16] on icon at bounding box center [1047, 20] width 13 height 9
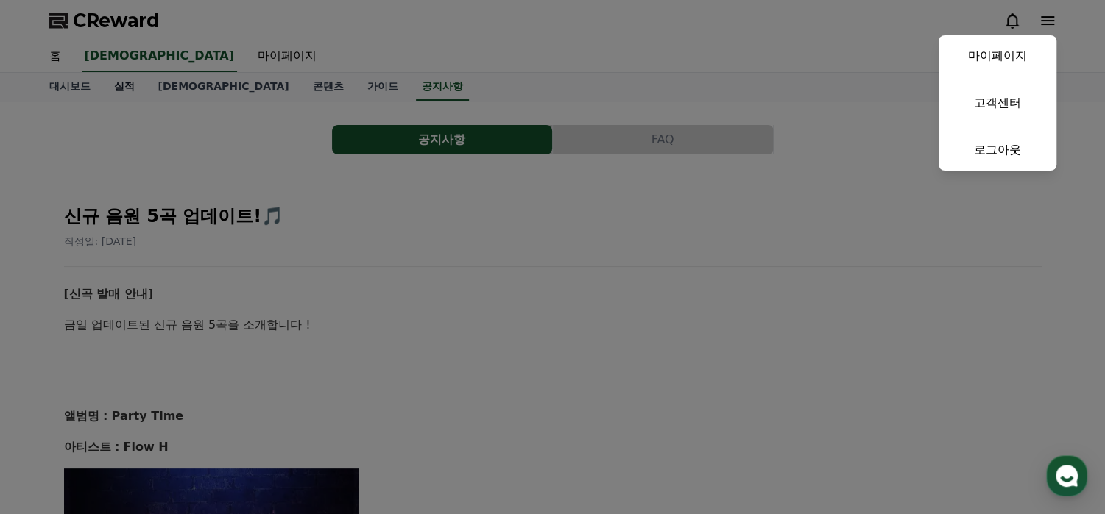
drag, startPoint x: 472, startPoint y: 28, endPoint x: 110, endPoint y: 76, distance: 365.2
click at [426, 36] on button "close" at bounding box center [552, 257] width 1105 height 514
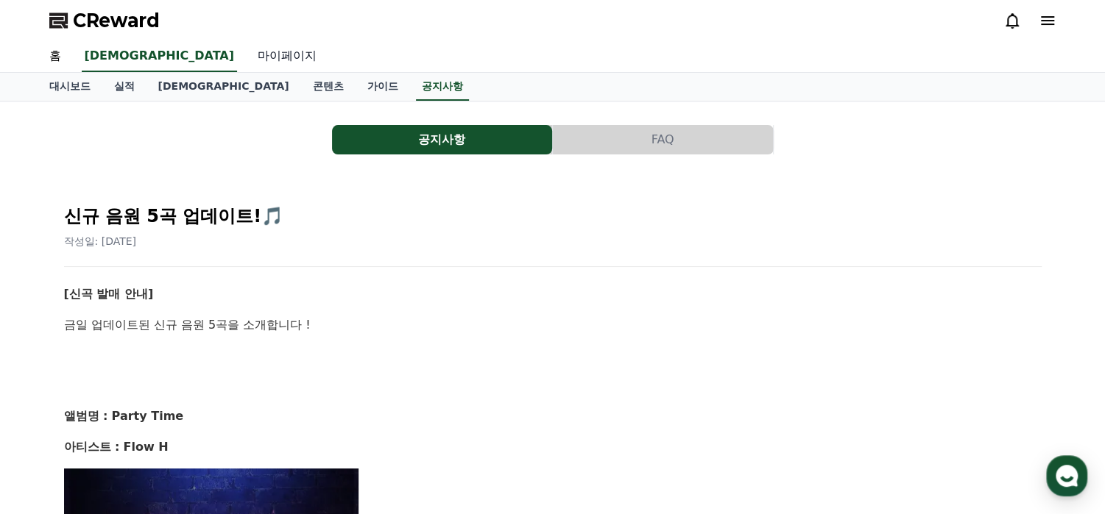
click at [246, 58] on link "마이페이지" at bounding box center [287, 56] width 82 height 31
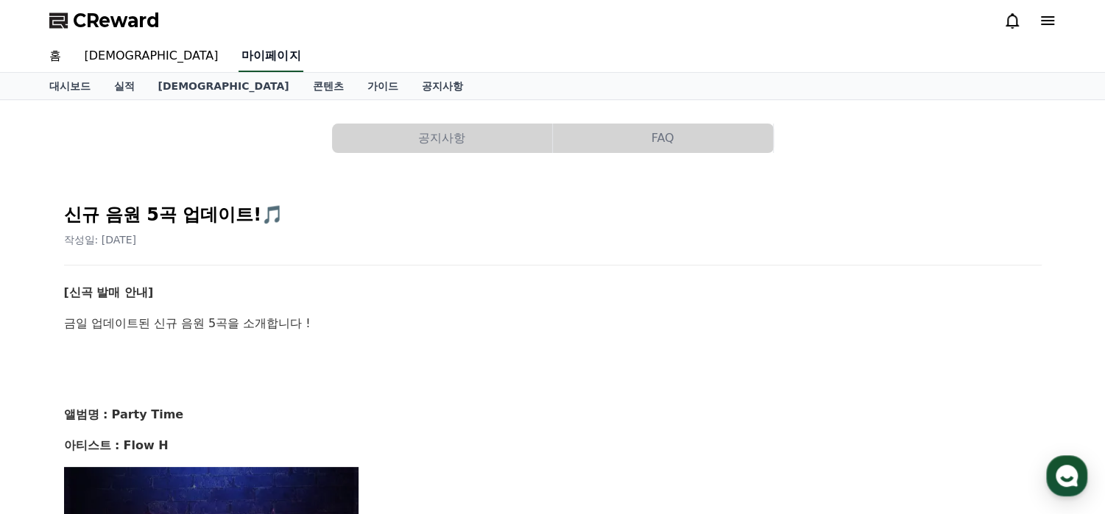
select select "**********"
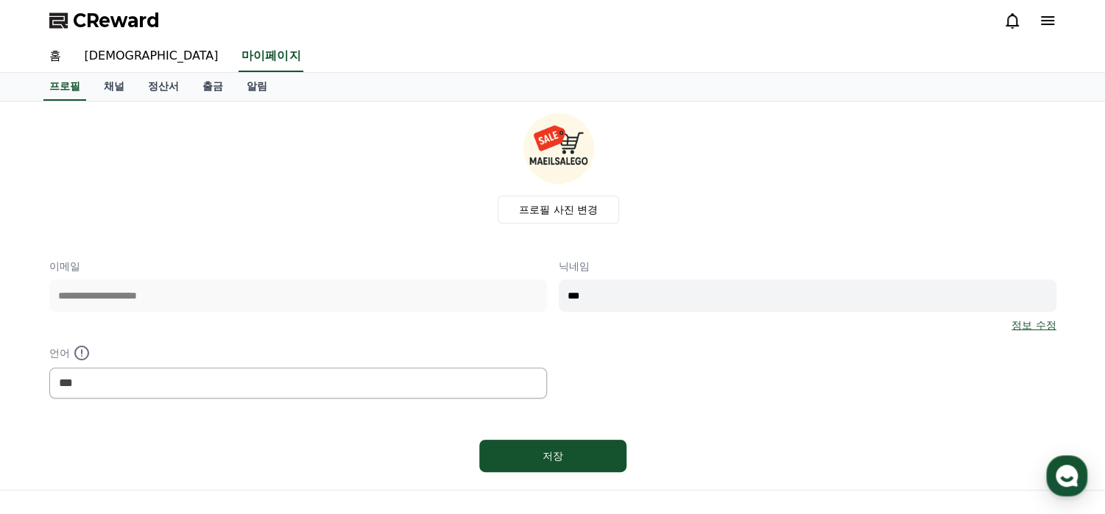
drag, startPoint x: 435, startPoint y: 33, endPoint x: 435, endPoint y: 21, distance: 11.8
click at [435, 31] on div "CReward" at bounding box center [553, 20] width 1030 height 41
